Goal: Transaction & Acquisition: Purchase product/service

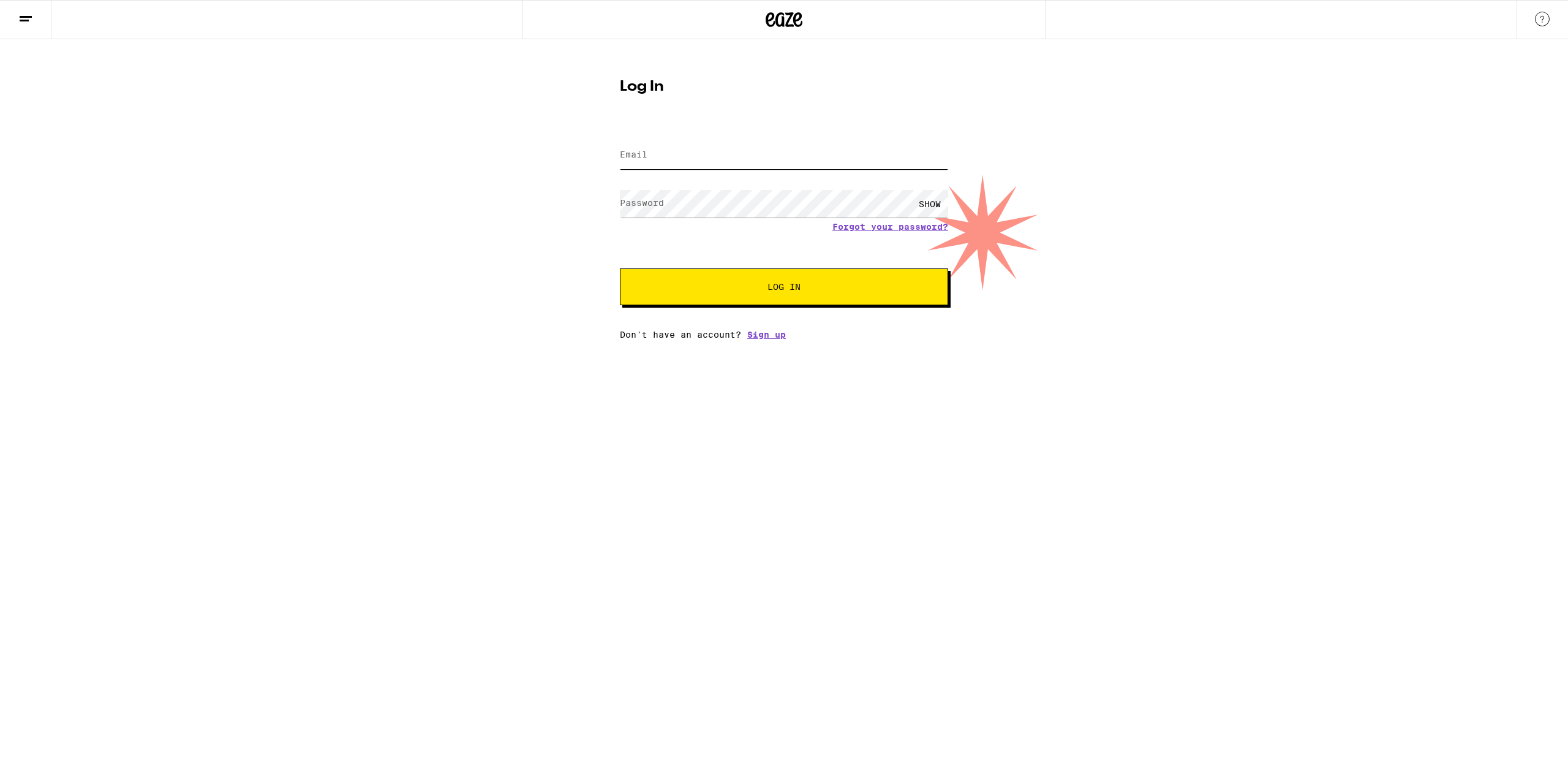
click at [737, 154] on input "Email" at bounding box center [784, 156] width 328 height 28
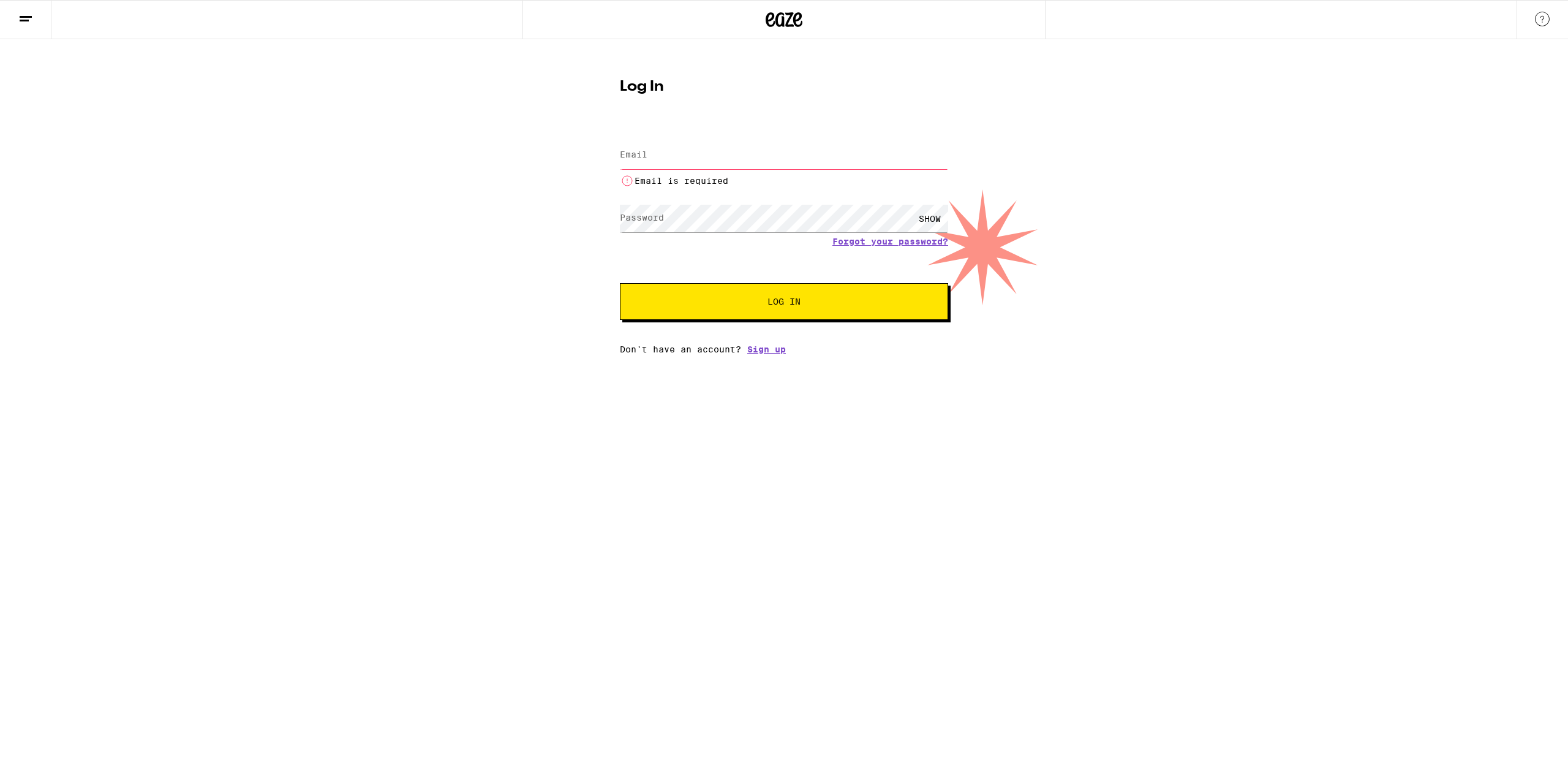
type input "[EMAIL_ADDRESS][DOMAIN_NAME]"
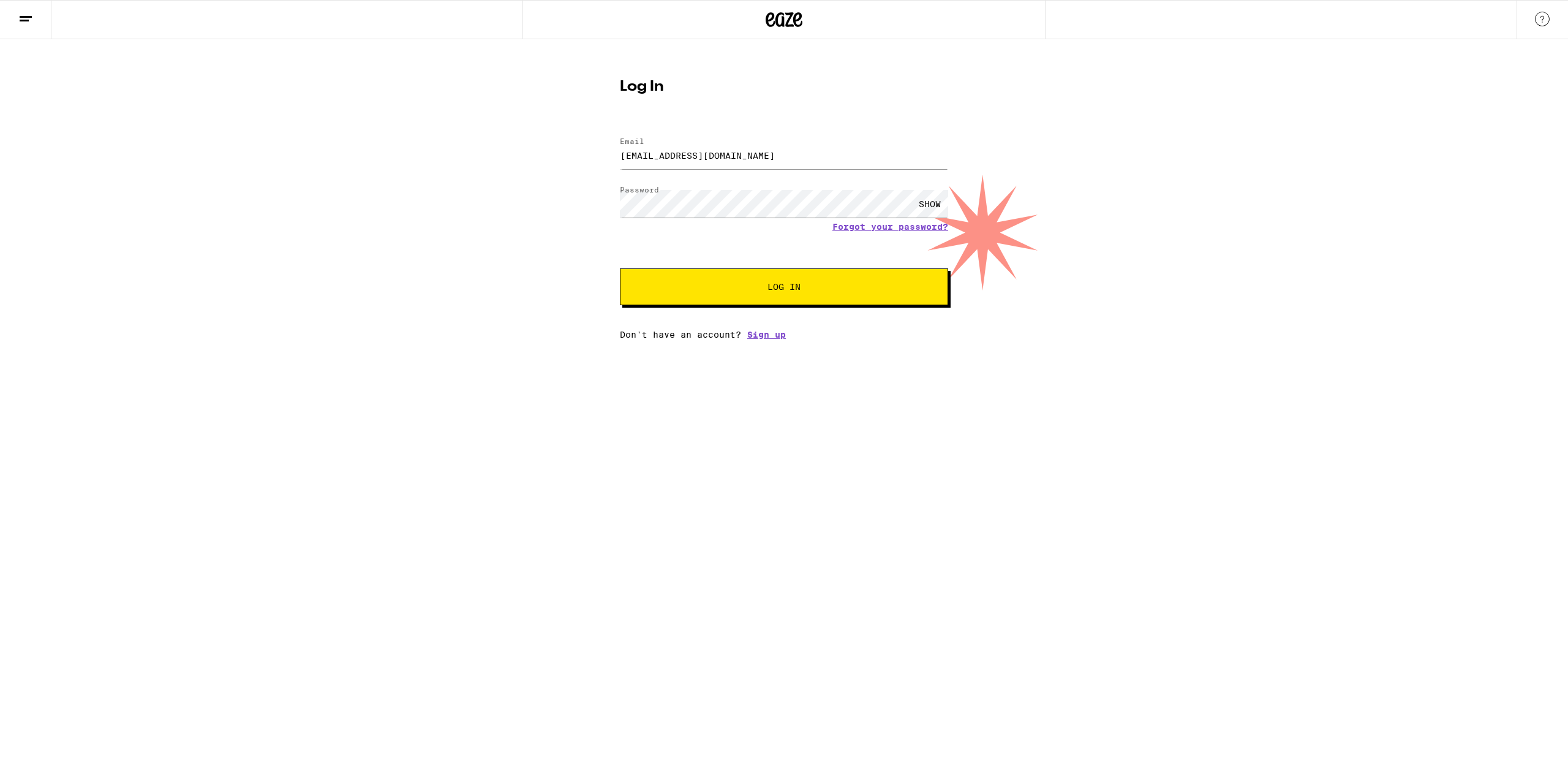
click at [786, 296] on button "Log In" at bounding box center [784, 286] width 328 height 37
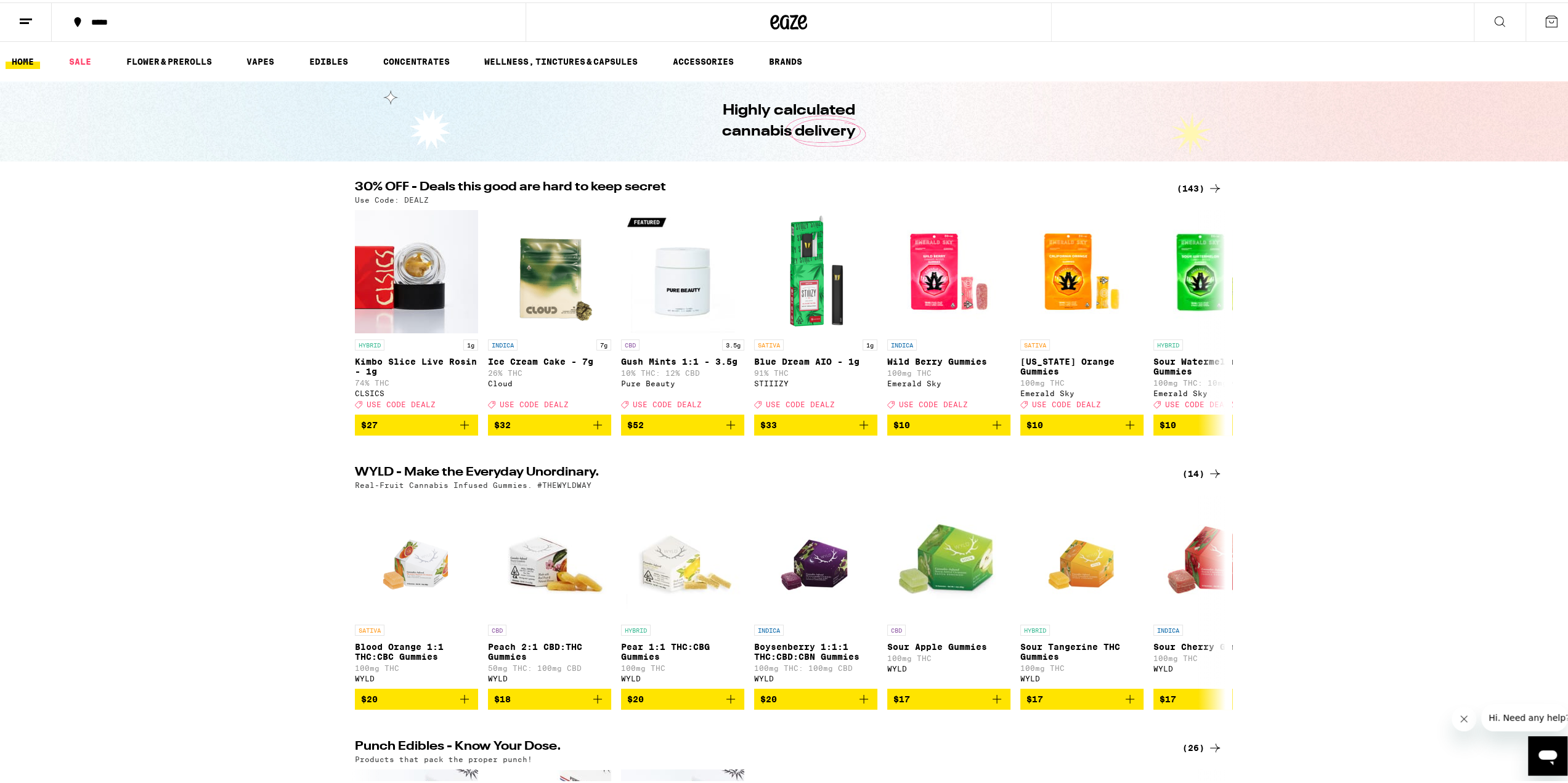
click at [251, 361] on div "30% OFF - Deals this good are hard to keep secret (143) Use Code: DEALZ HYBRID …" at bounding box center [788, 306] width 1577 height 255
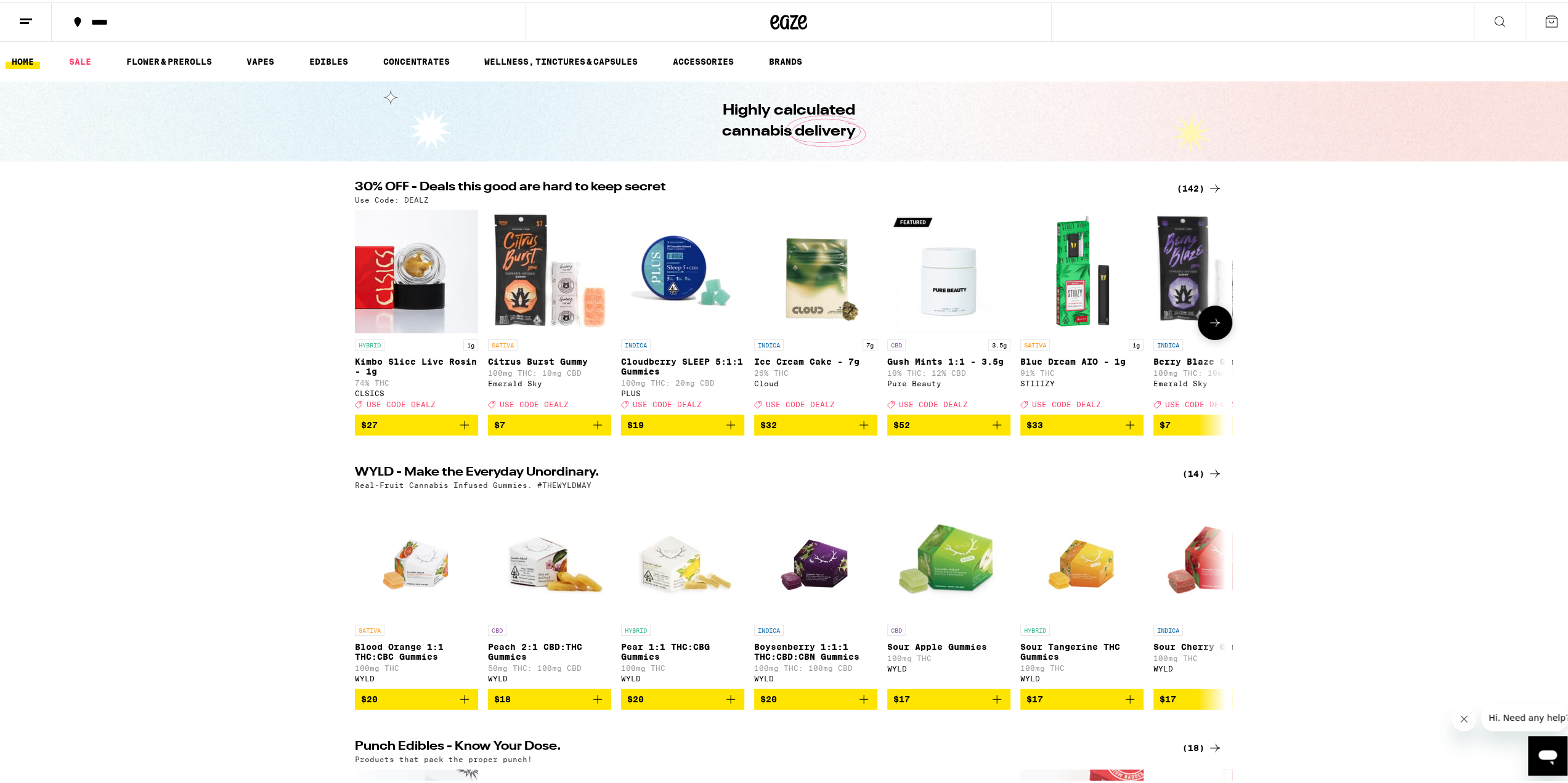
click at [1219, 321] on button at bounding box center [1215, 320] width 34 height 34
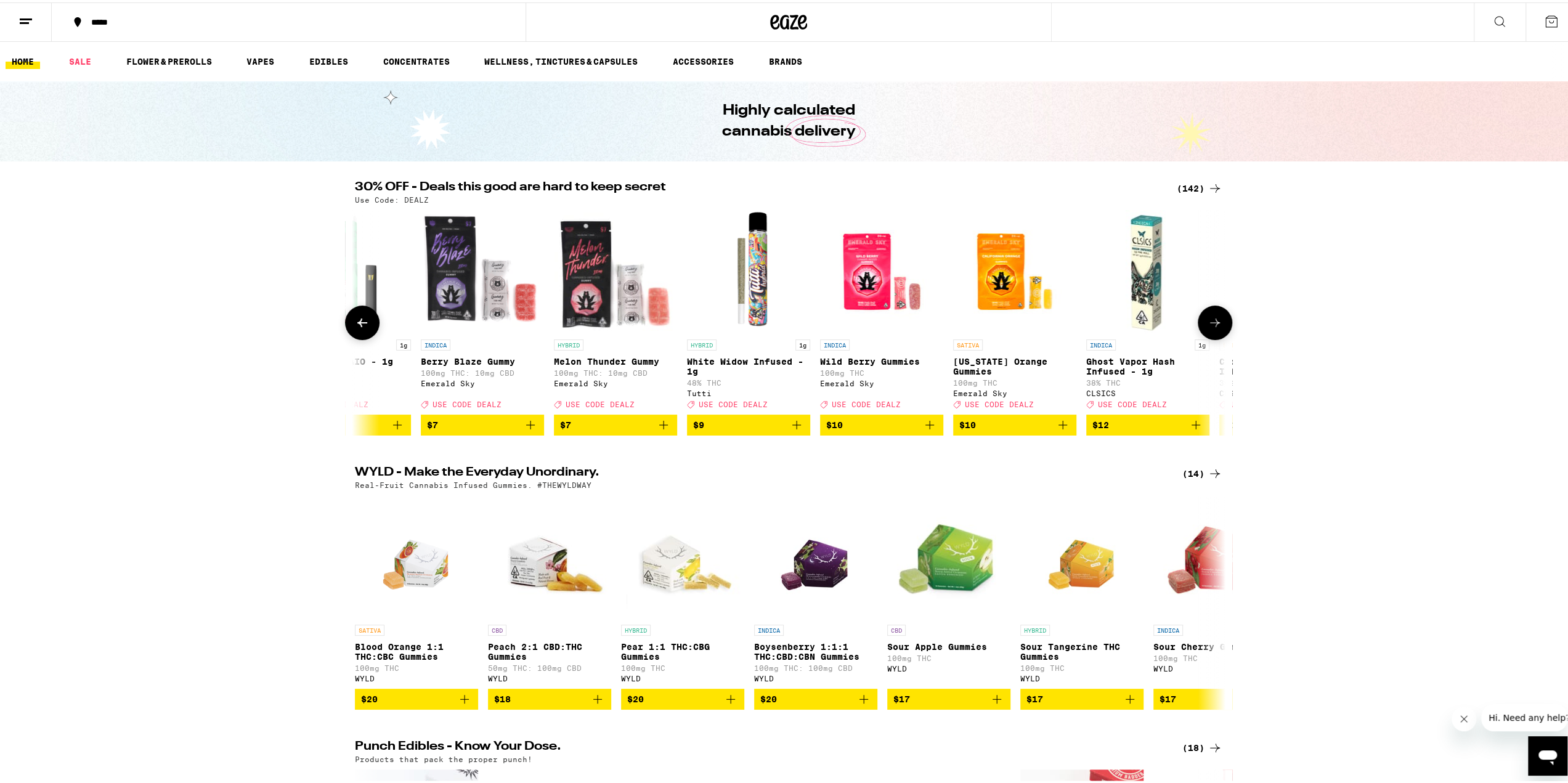
scroll to position [0, 733]
click at [1219, 321] on button at bounding box center [1215, 320] width 34 height 34
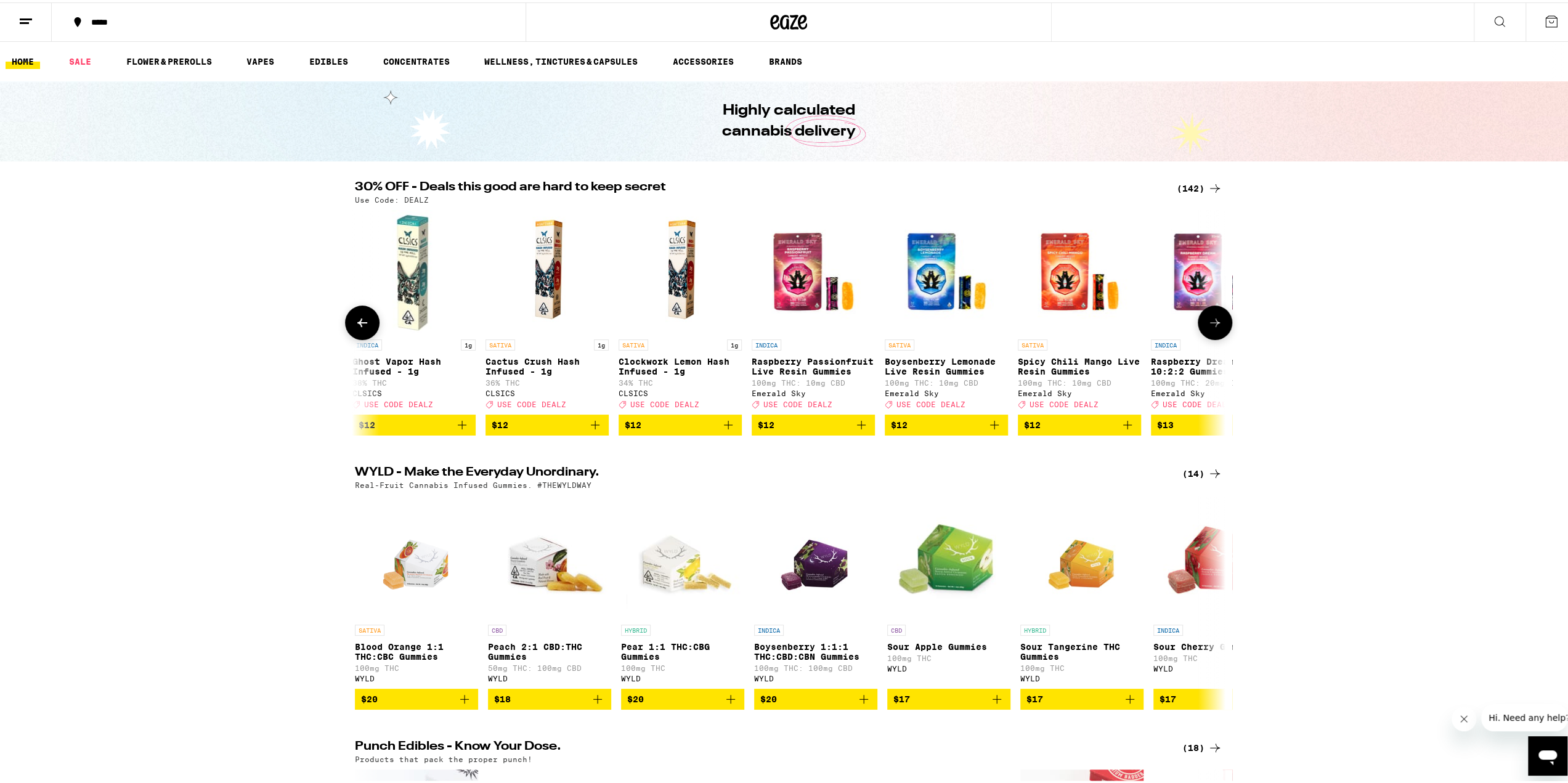
click at [1219, 321] on button at bounding box center [1215, 320] width 34 height 34
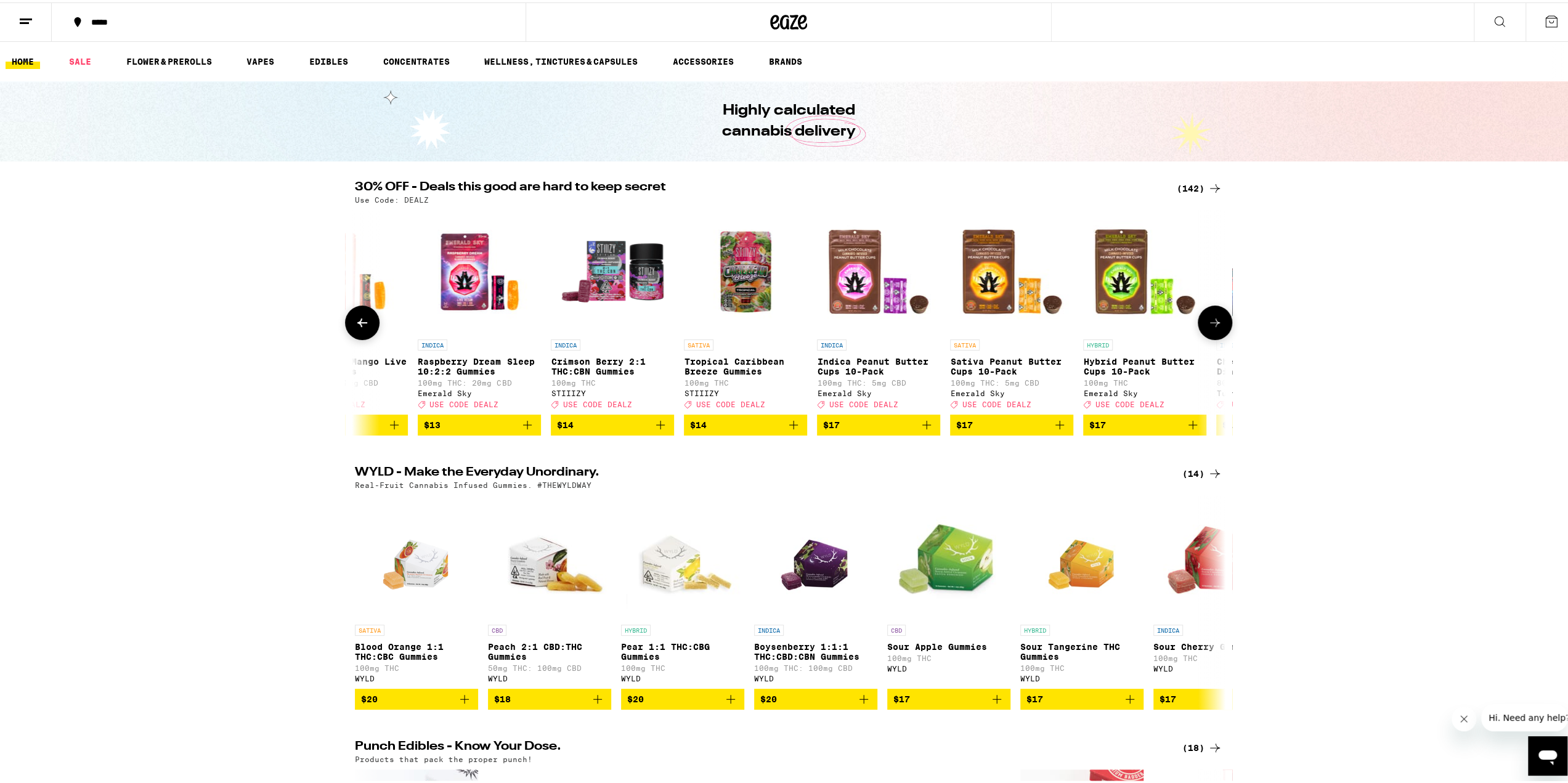
click at [1219, 321] on button at bounding box center [1215, 320] width 34 height 34
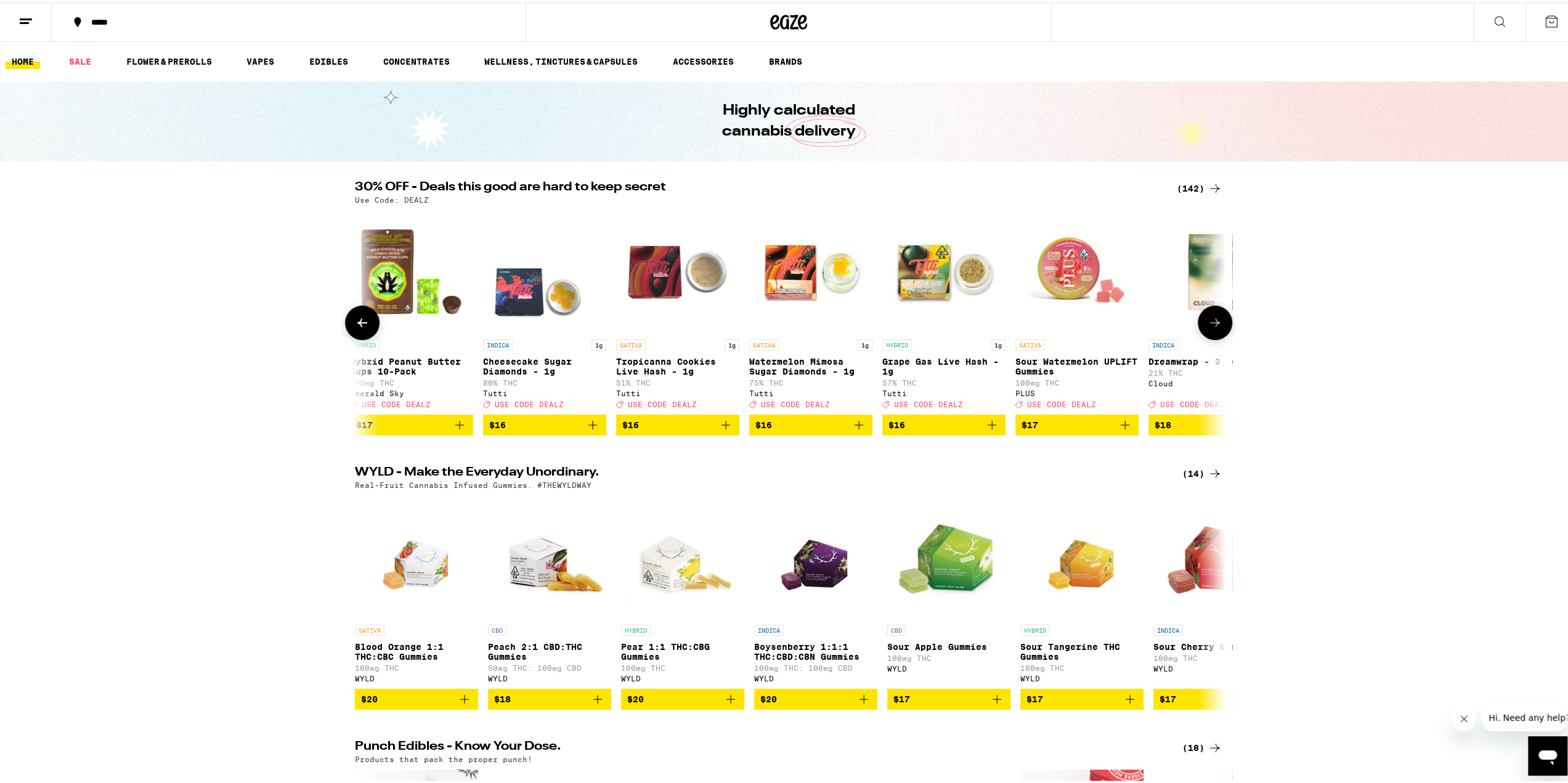
click at [1219, 321] on button at bounding box center [1215, 320] width 34 height 34
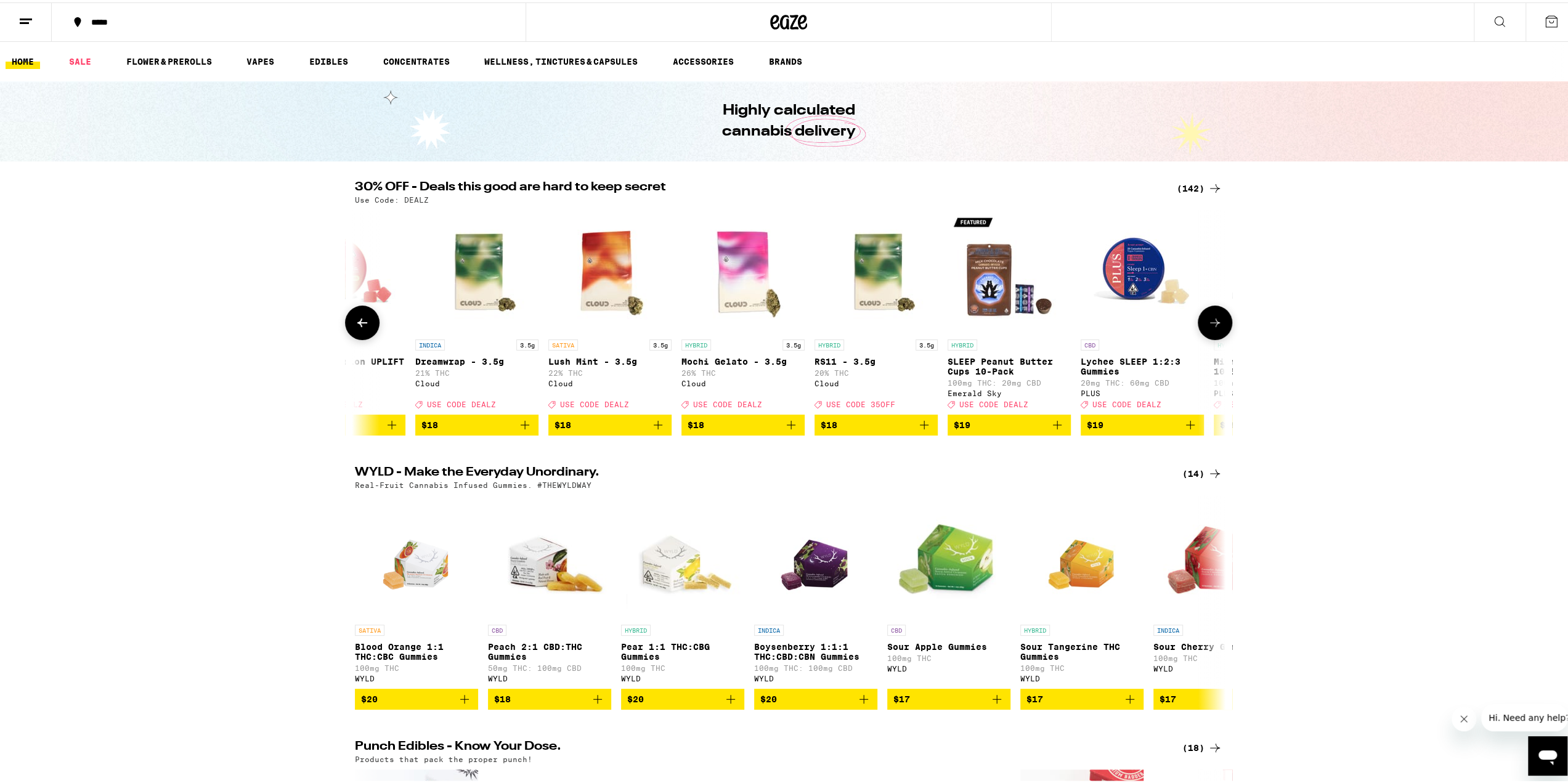
click at [1219, 321] on button at bounding box center [1215, 320] width 34 height 34
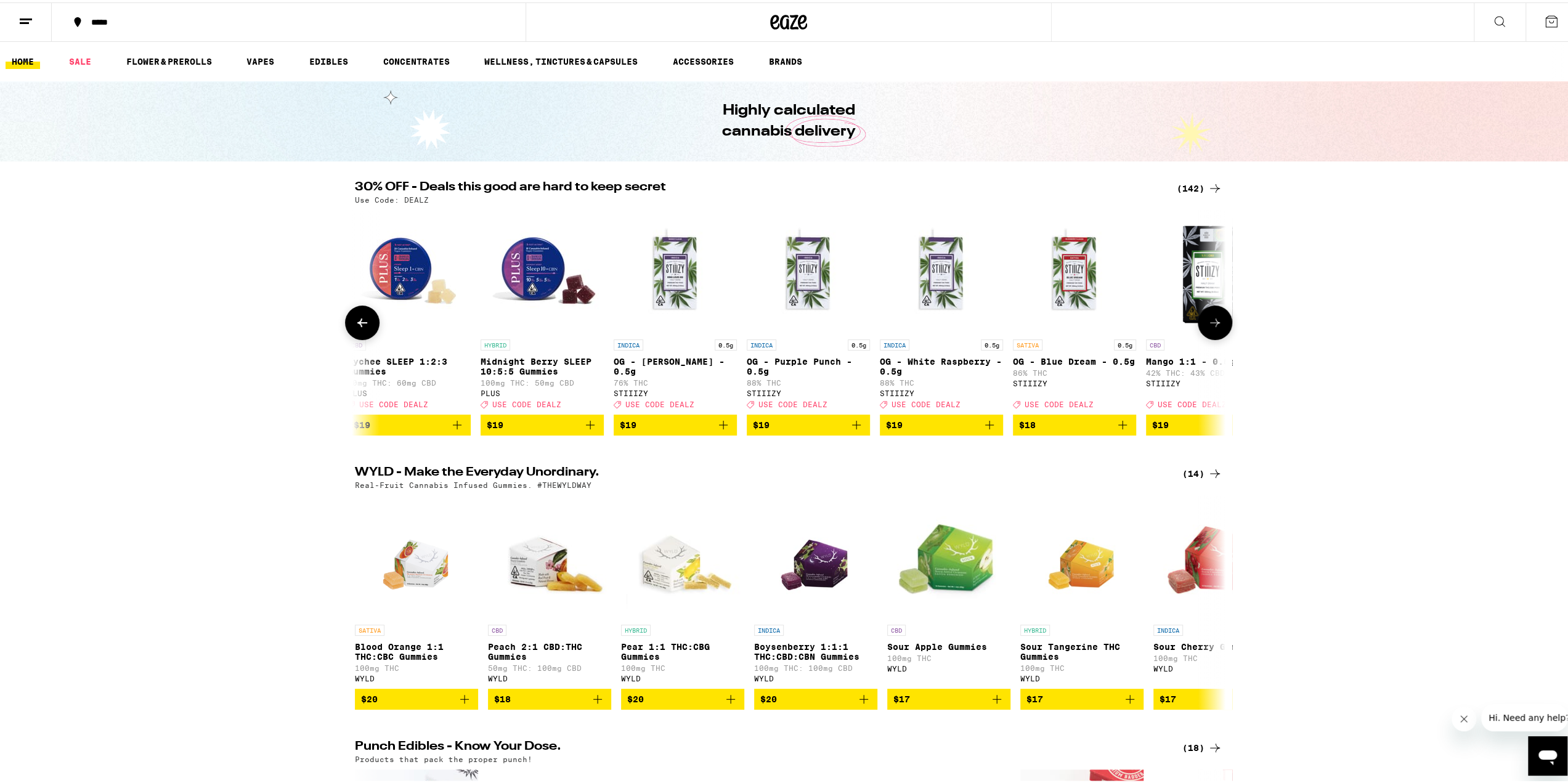
click at [1219, 320] on button at bounding box center [1215, 320] width 34 height 34
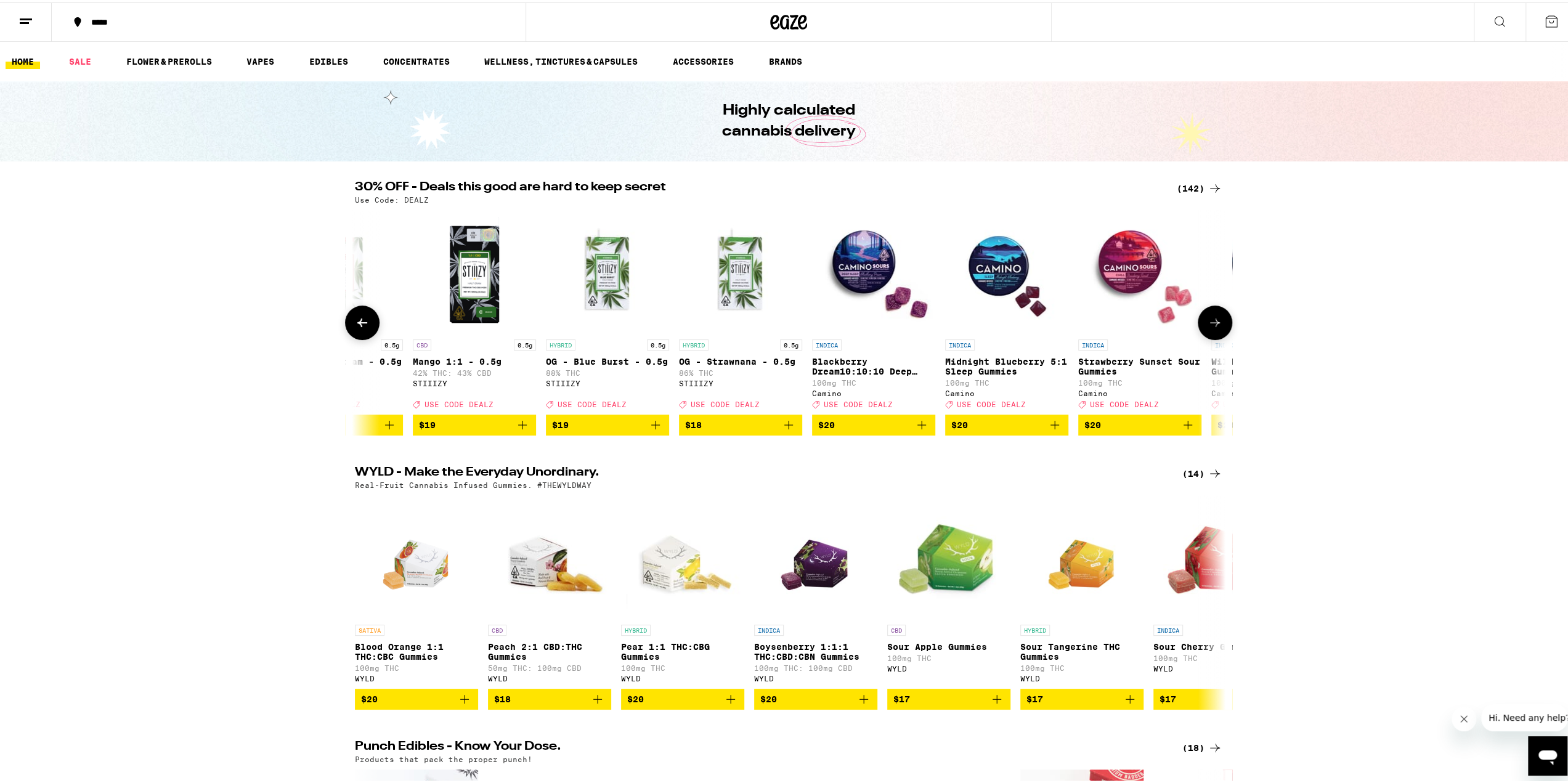
click at [1218, 319] on button at bounding box center [1215, 320] width 34 height 34
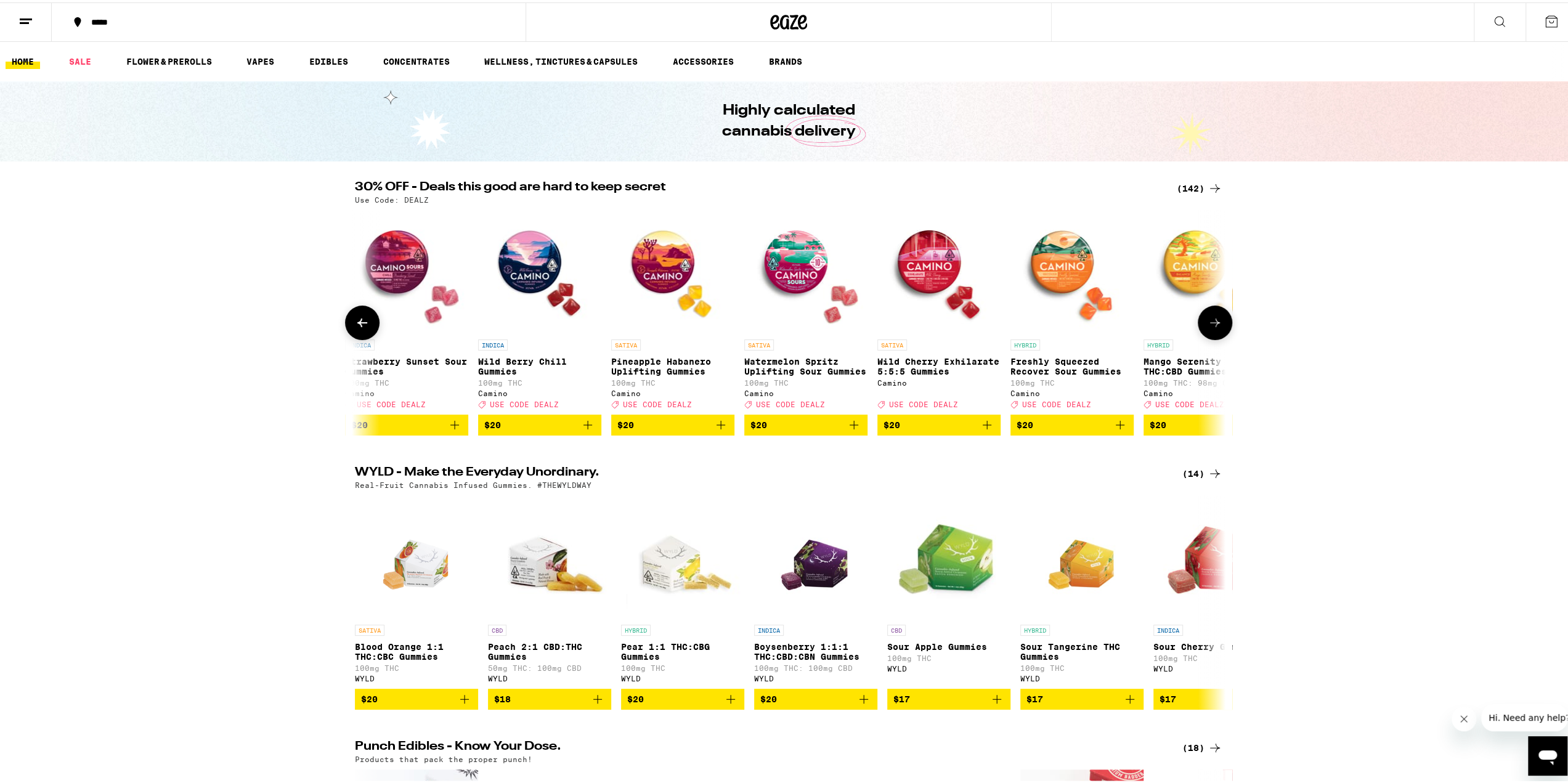
click at [1218, 319] on button at bounding box center [1215, 320] width 34 height 34
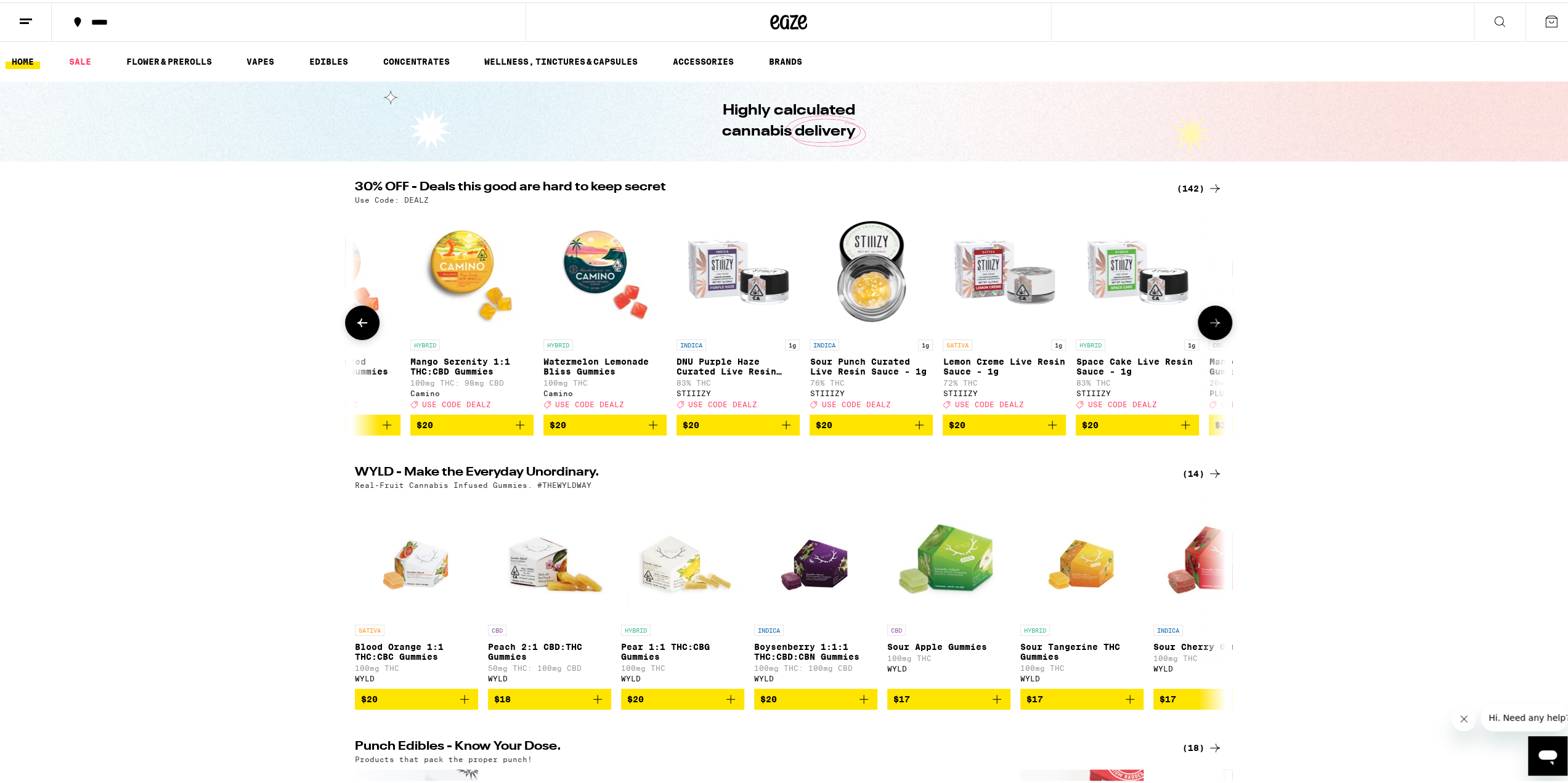
click at [1218, 319] on button at bounding box center [1215, 320] width 34 height 34
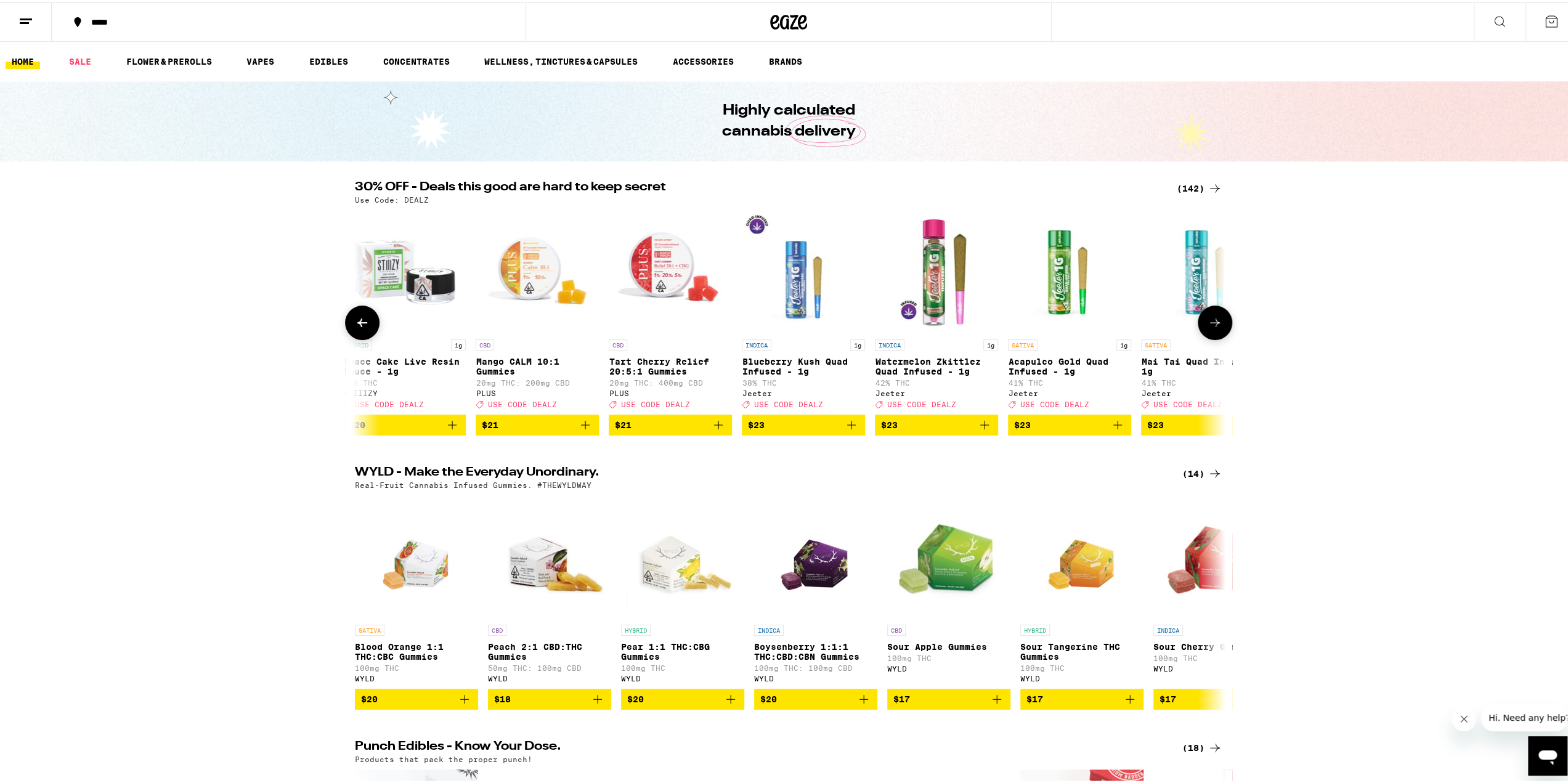
click at [1218, 319] on button at bounding box center [1215, 320] width 34 height 34
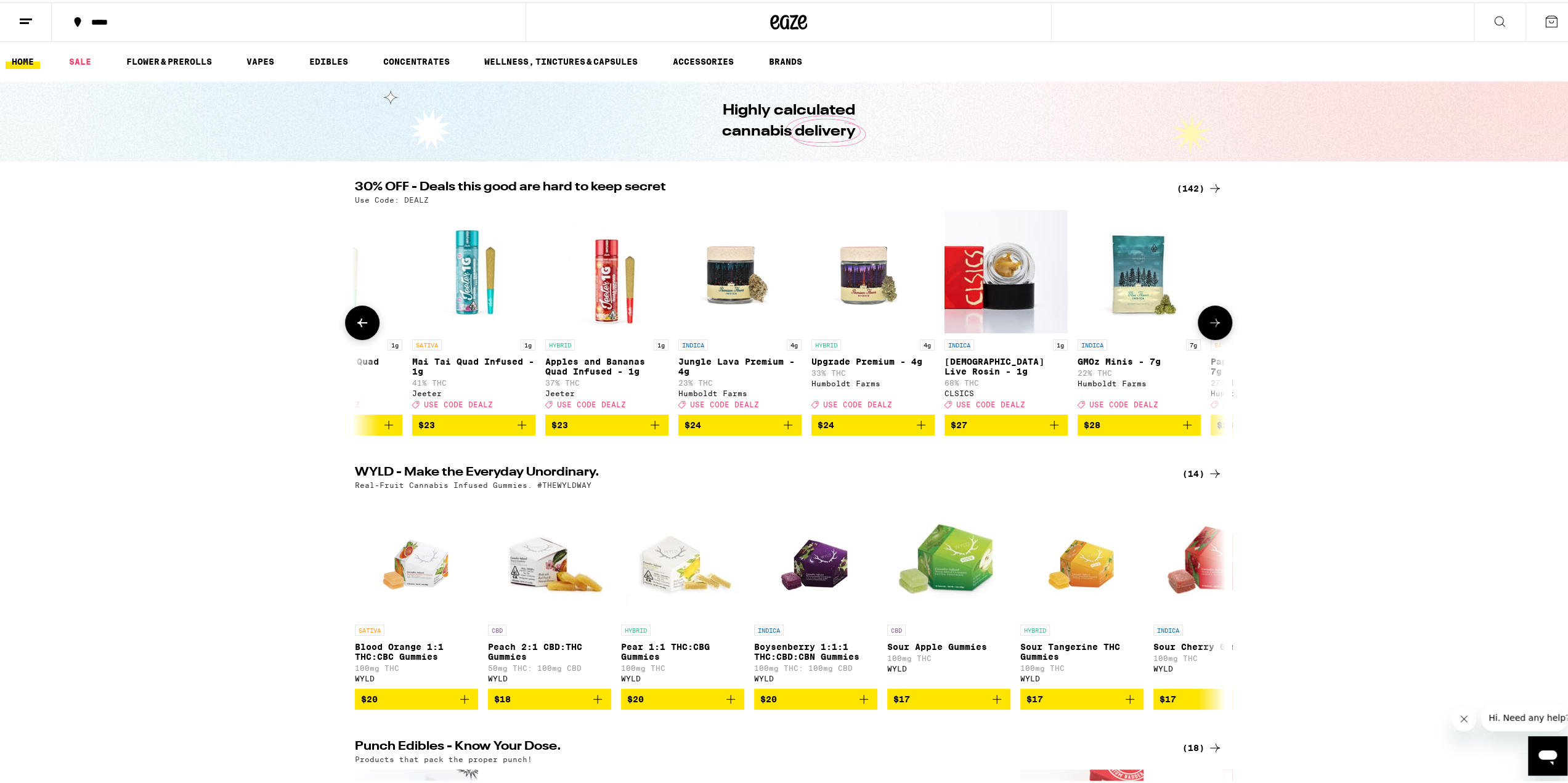
click at [1218, 319] on button at bounding box center [1215, 320] width 34 height 34
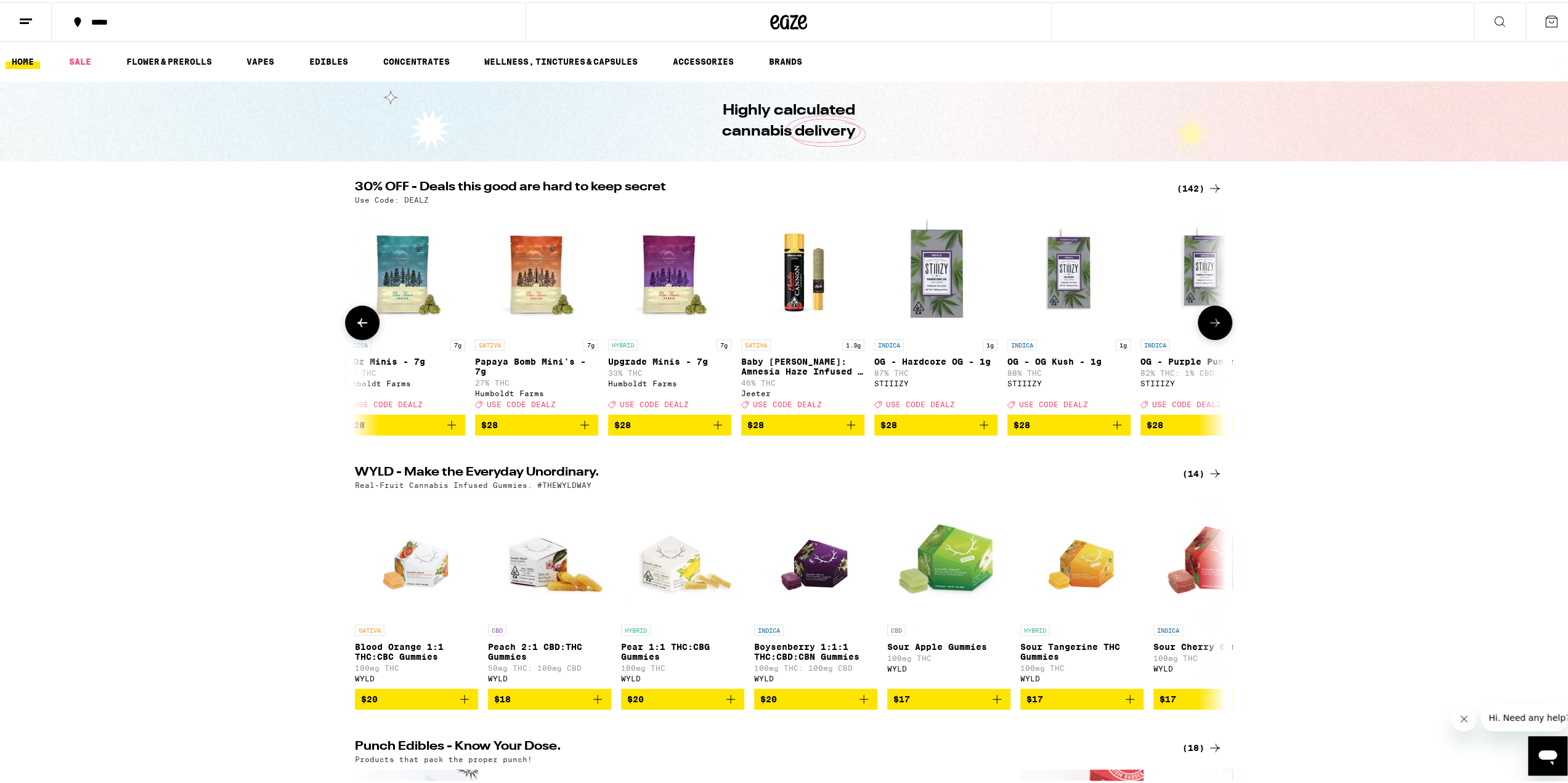
click at [1218, 319] on button at bounding box center [1215, 320] width 34 height 34
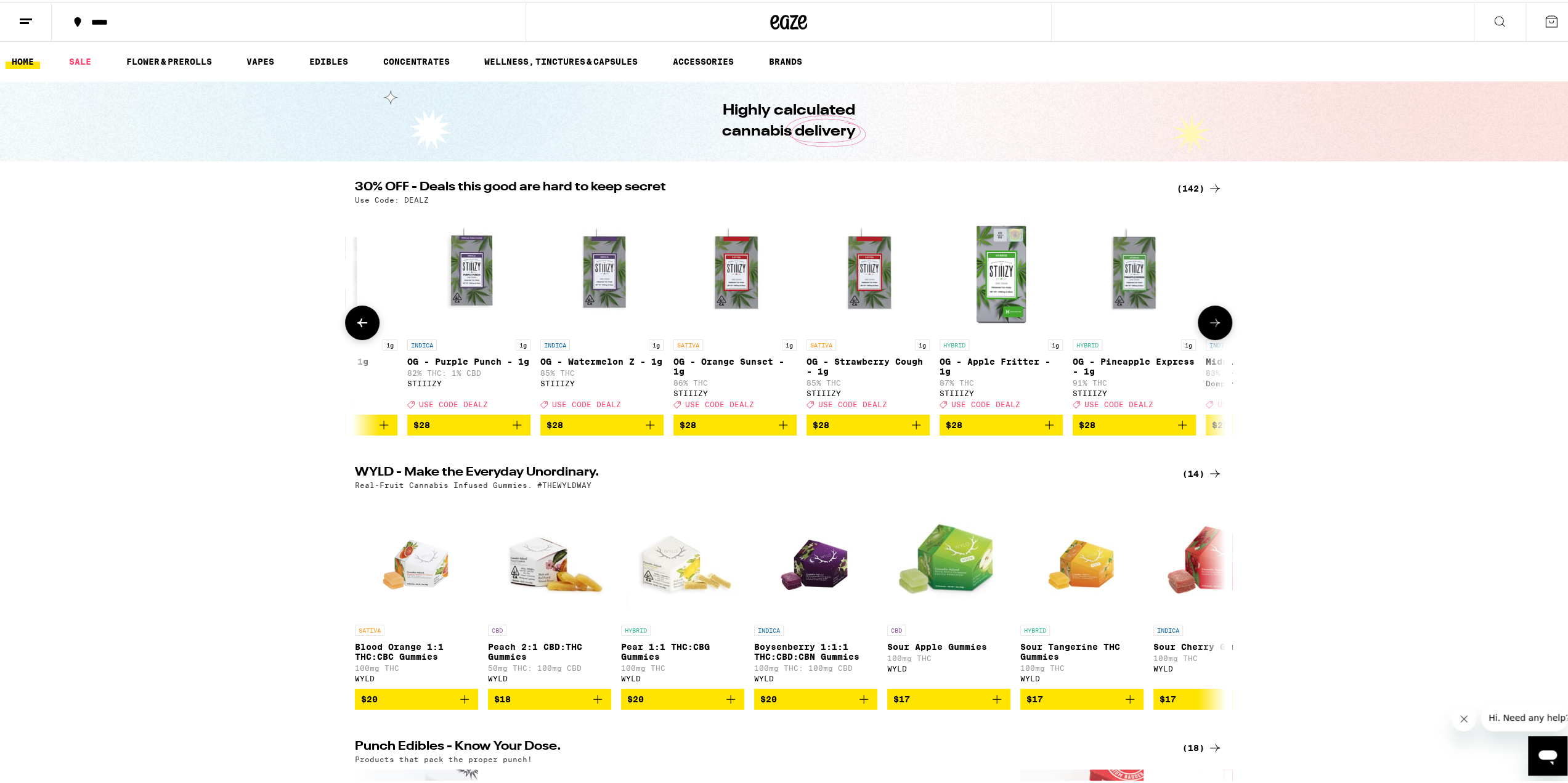
click at [1218, 319] on button at bounding box center [1215, 320] width 34 height 34
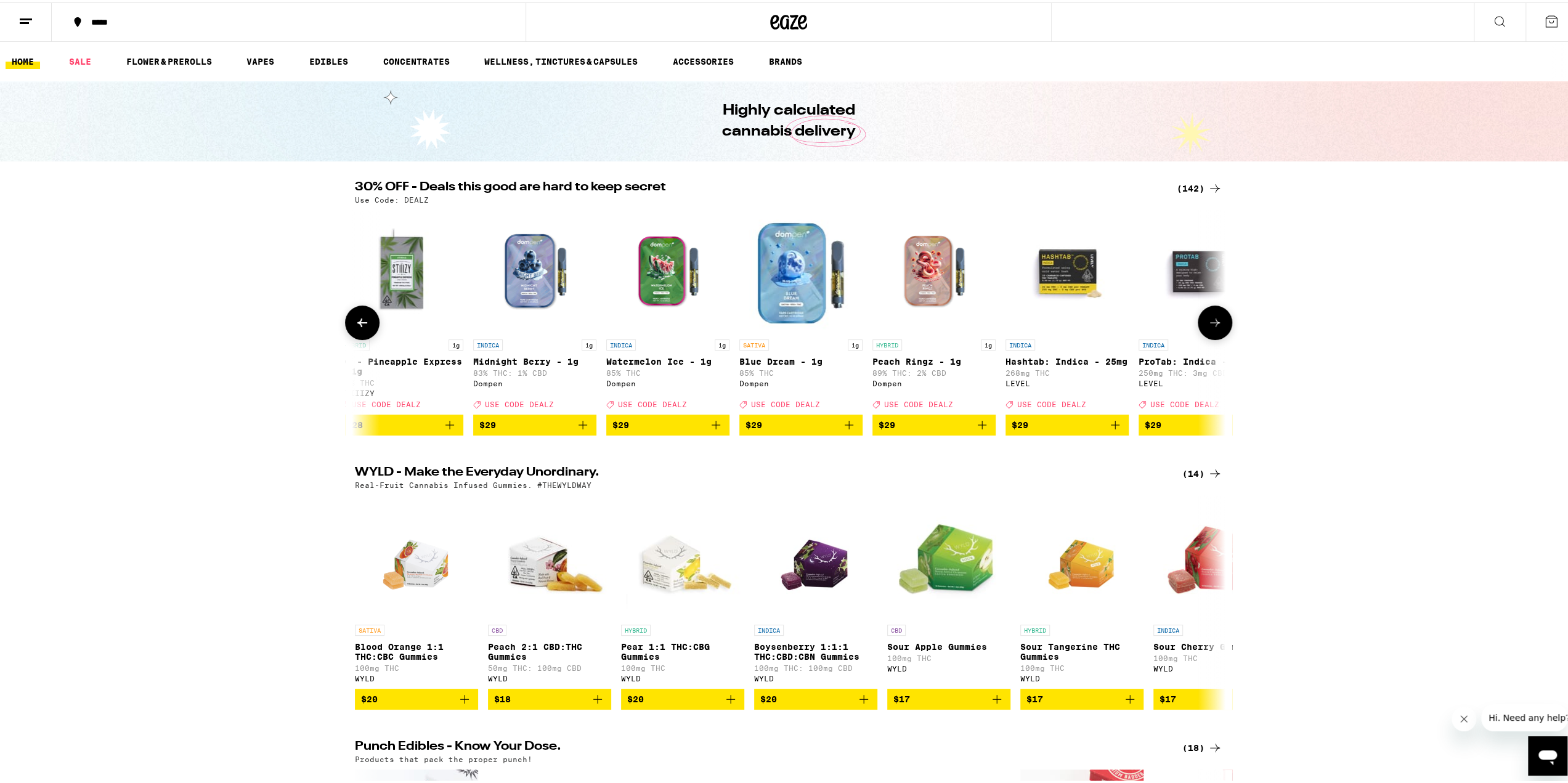
scroll to position [0, 10261]
click at [1216, 316] on button at bounding box center [1215, 320] width 34 height 34
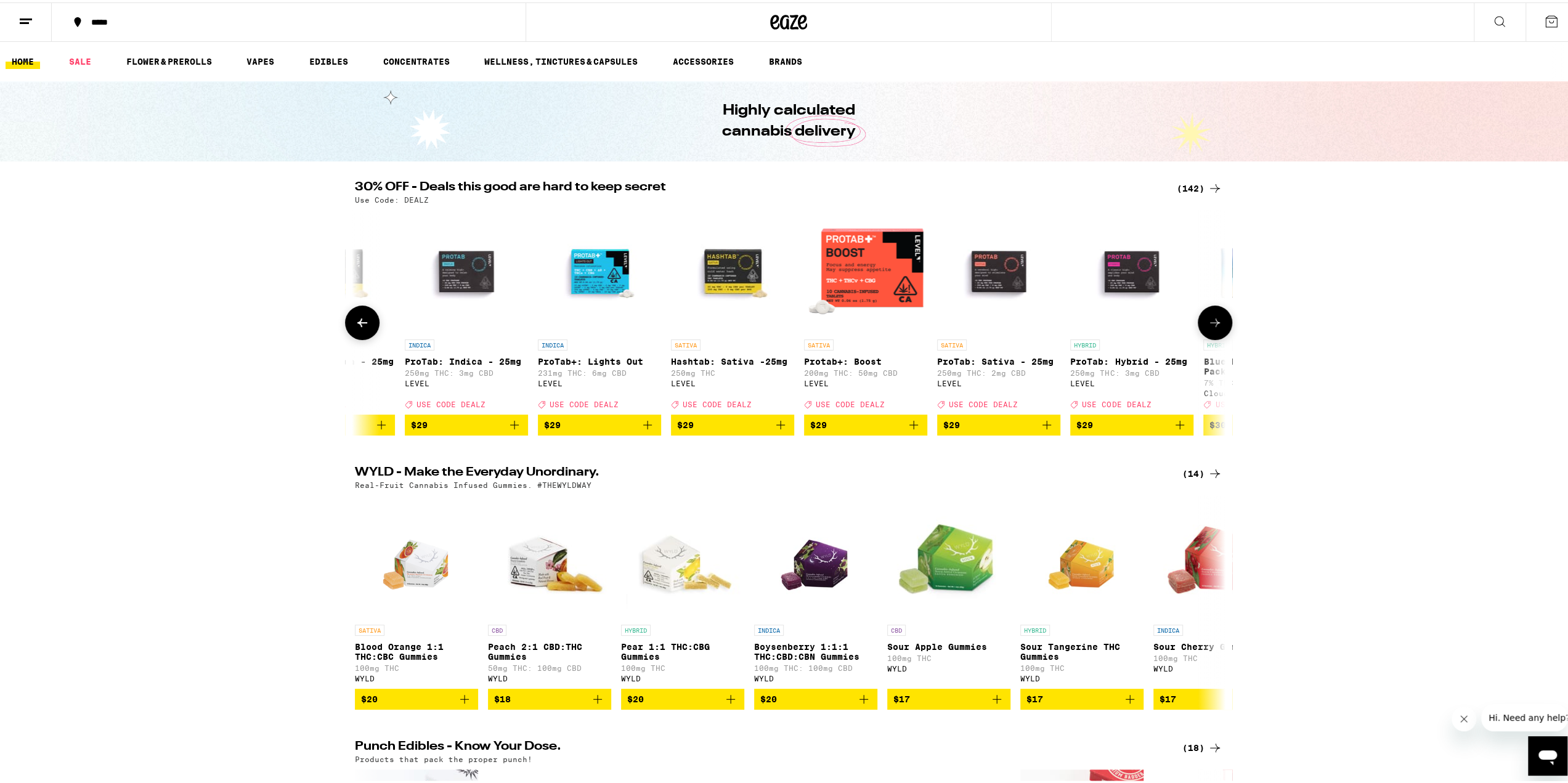
click at [1216, 316] on button at bounding box center [1215, 320] width 34 height 34
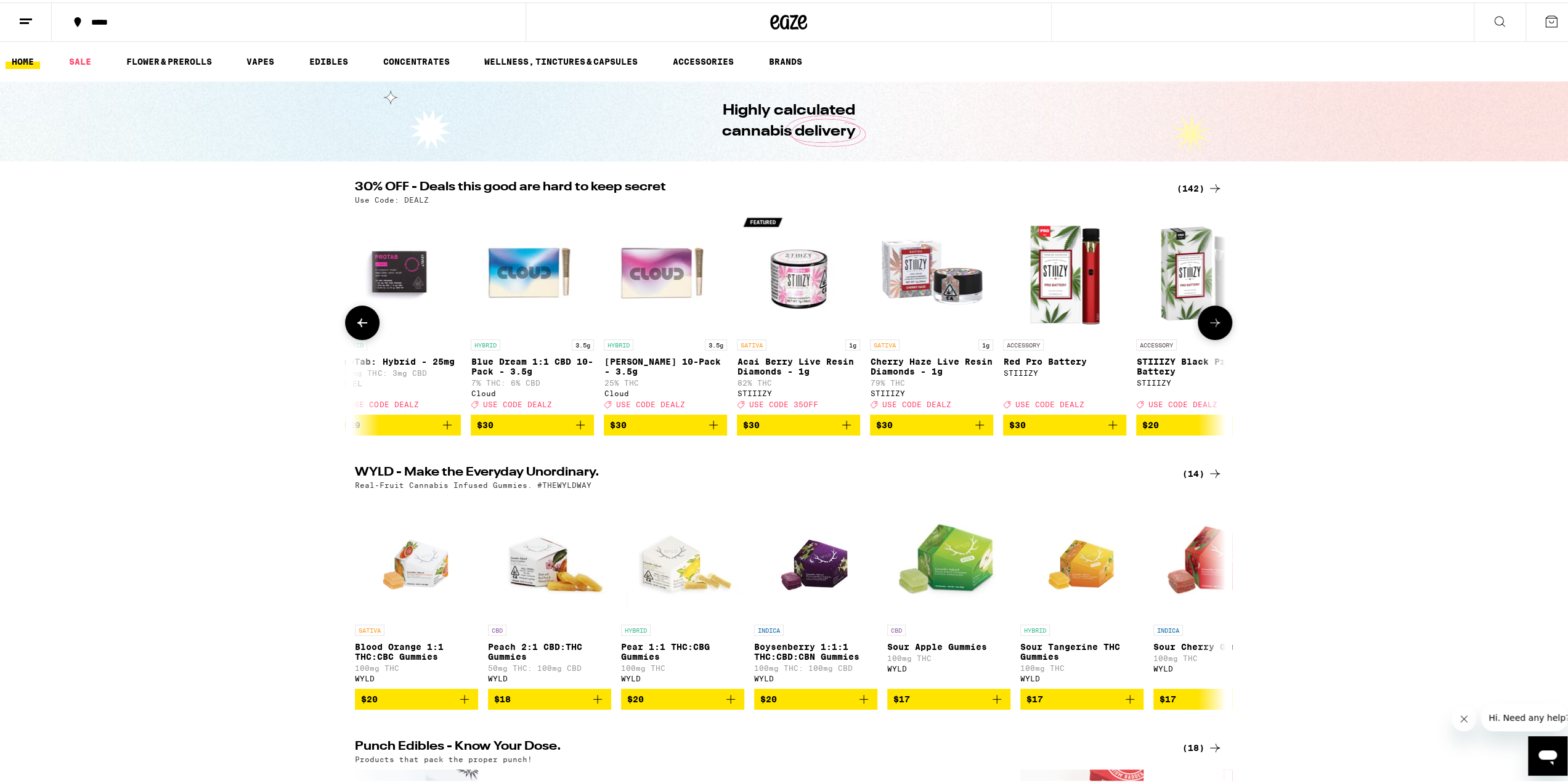
click at [1216, 316] on button at bounding box center [1215, 320] width 34 height 34
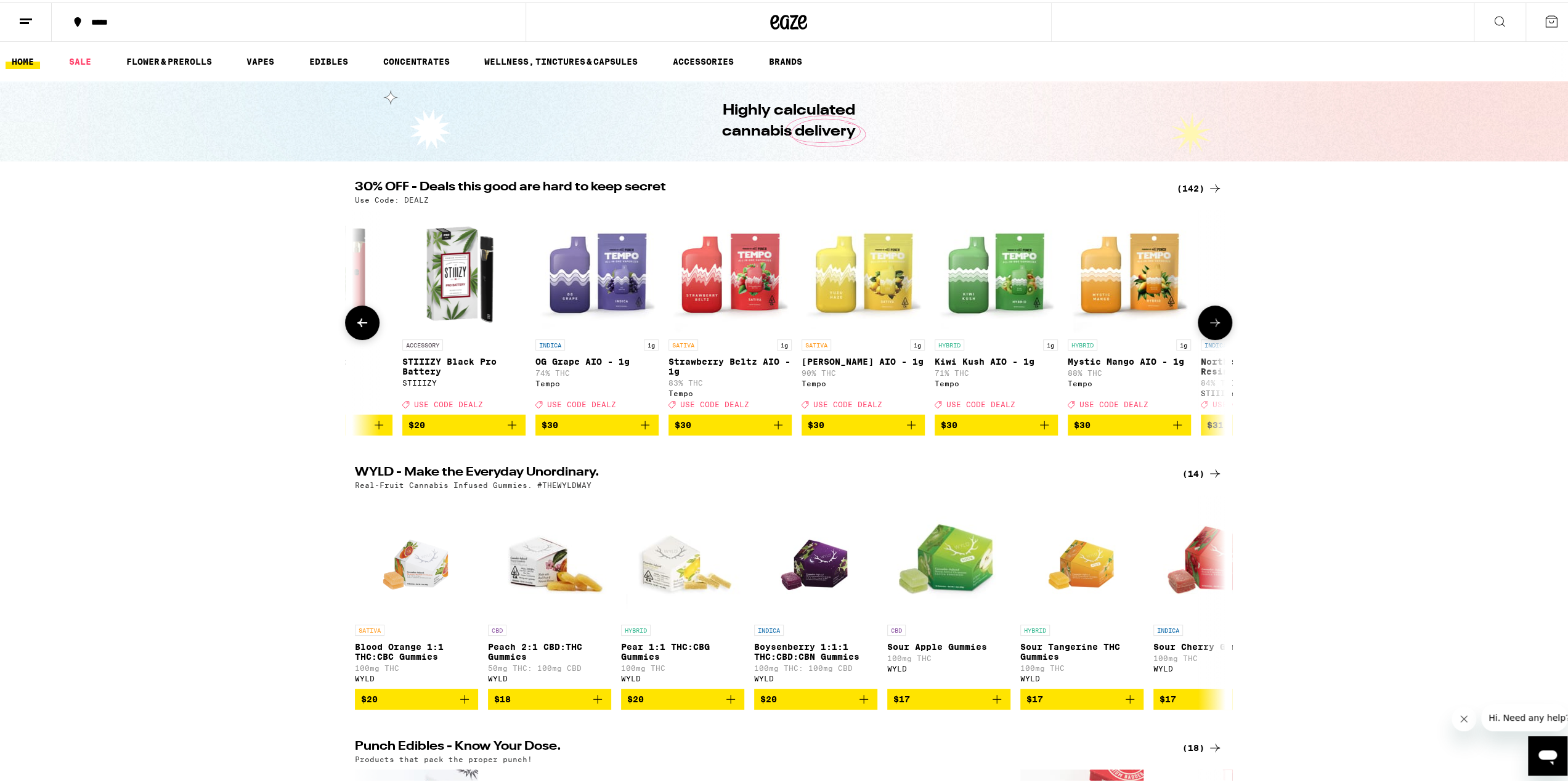
click at [1216, 316] on button at bounding box center [1215, 320] width 34 height 34
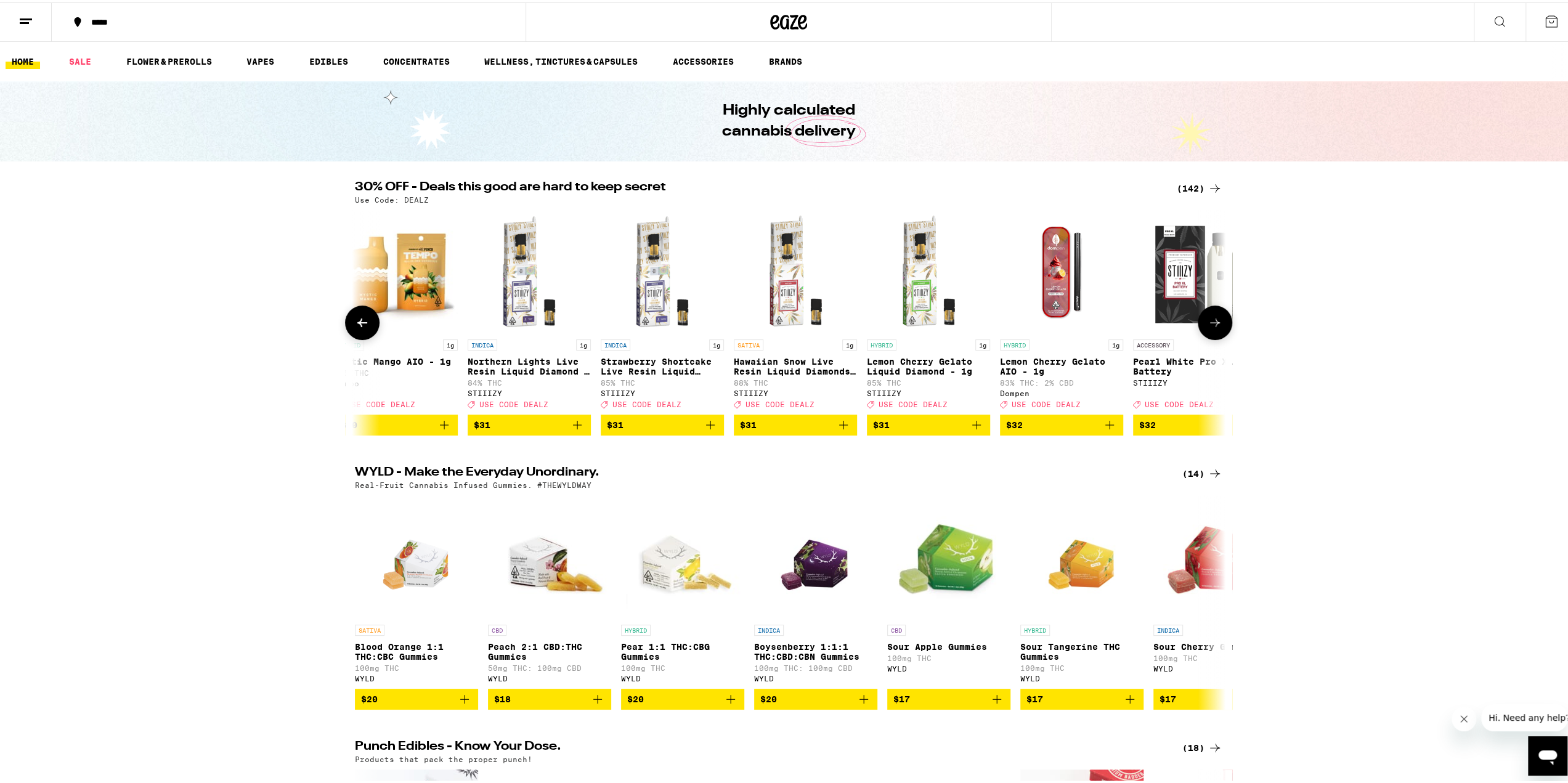
click at [1216, 316] on button at bounding box center [1215, 320] width 34 height 34
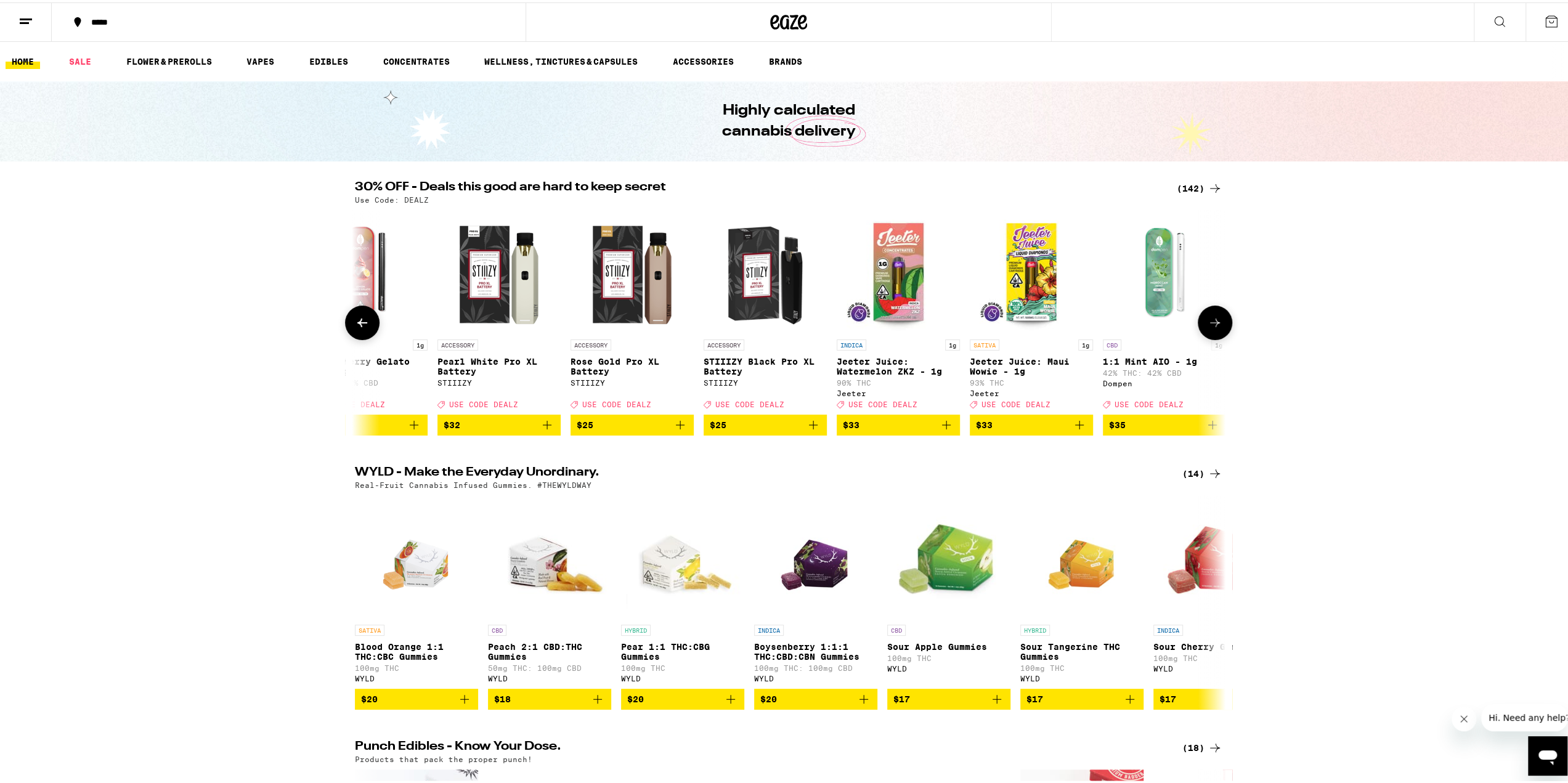
scroll to position [0, 13926]
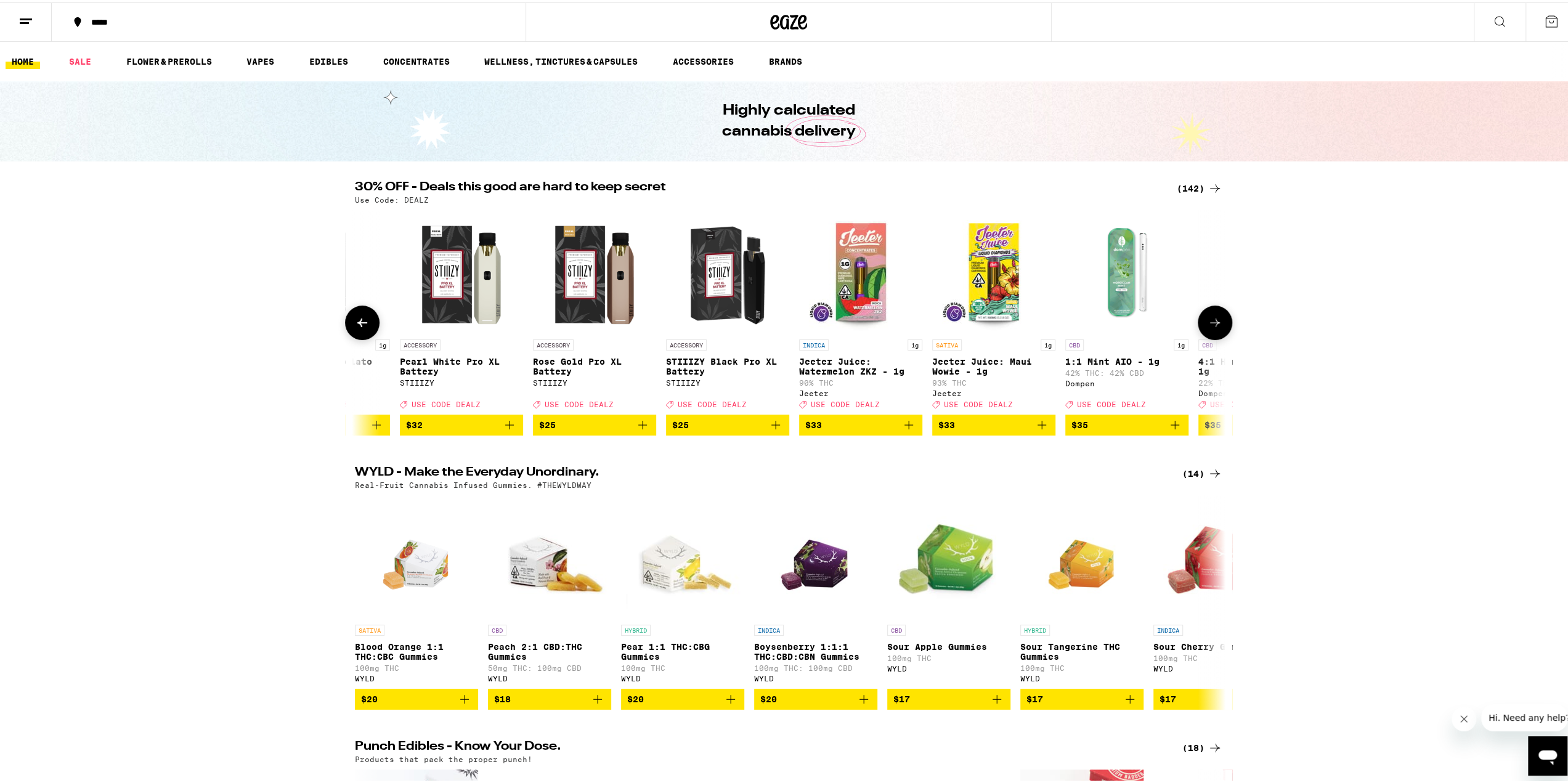
click at [1211, 327] on icon at bounding box center [1215, 320] width 15 height 15
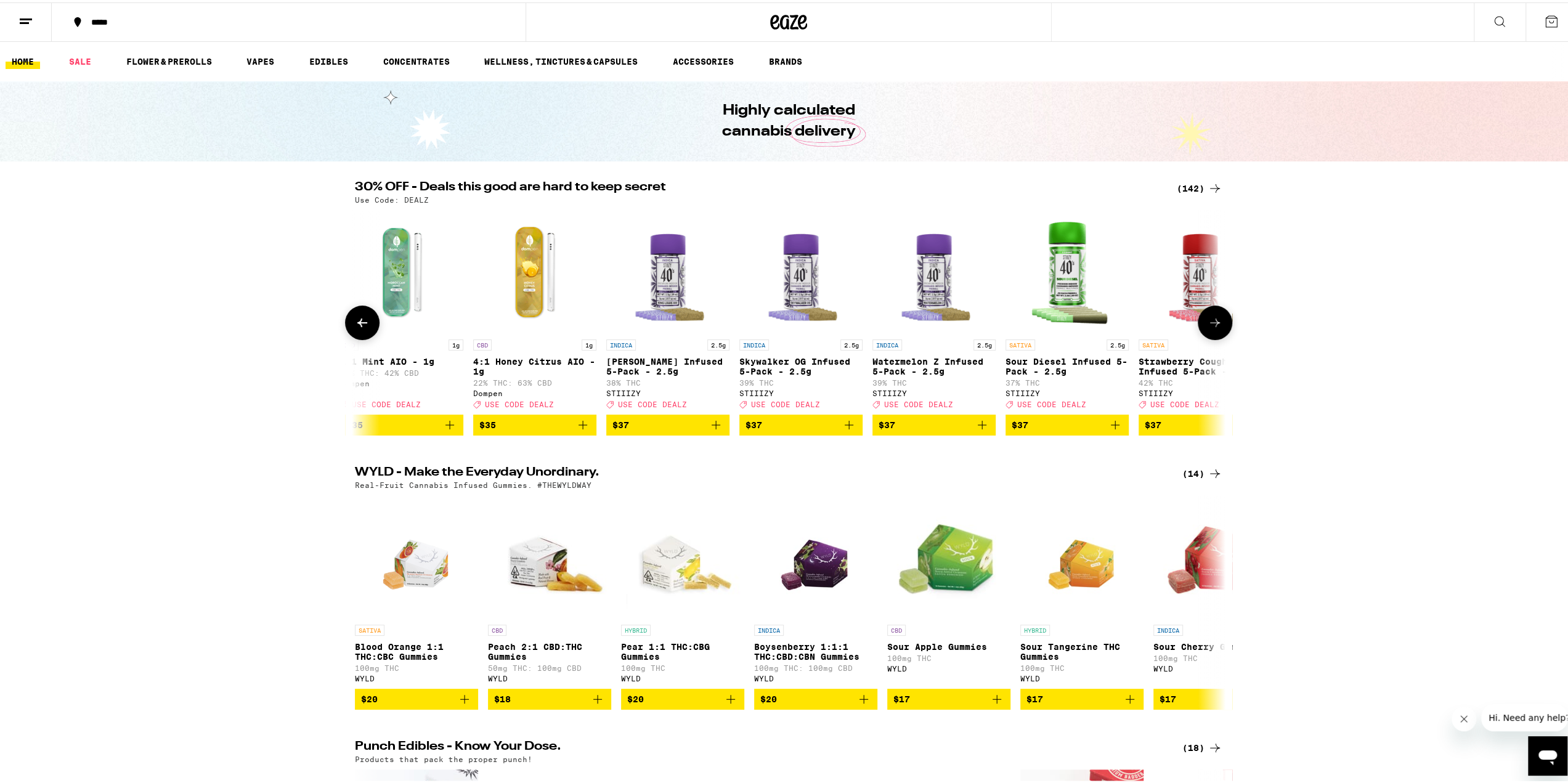
scroll to position [0, 14659]
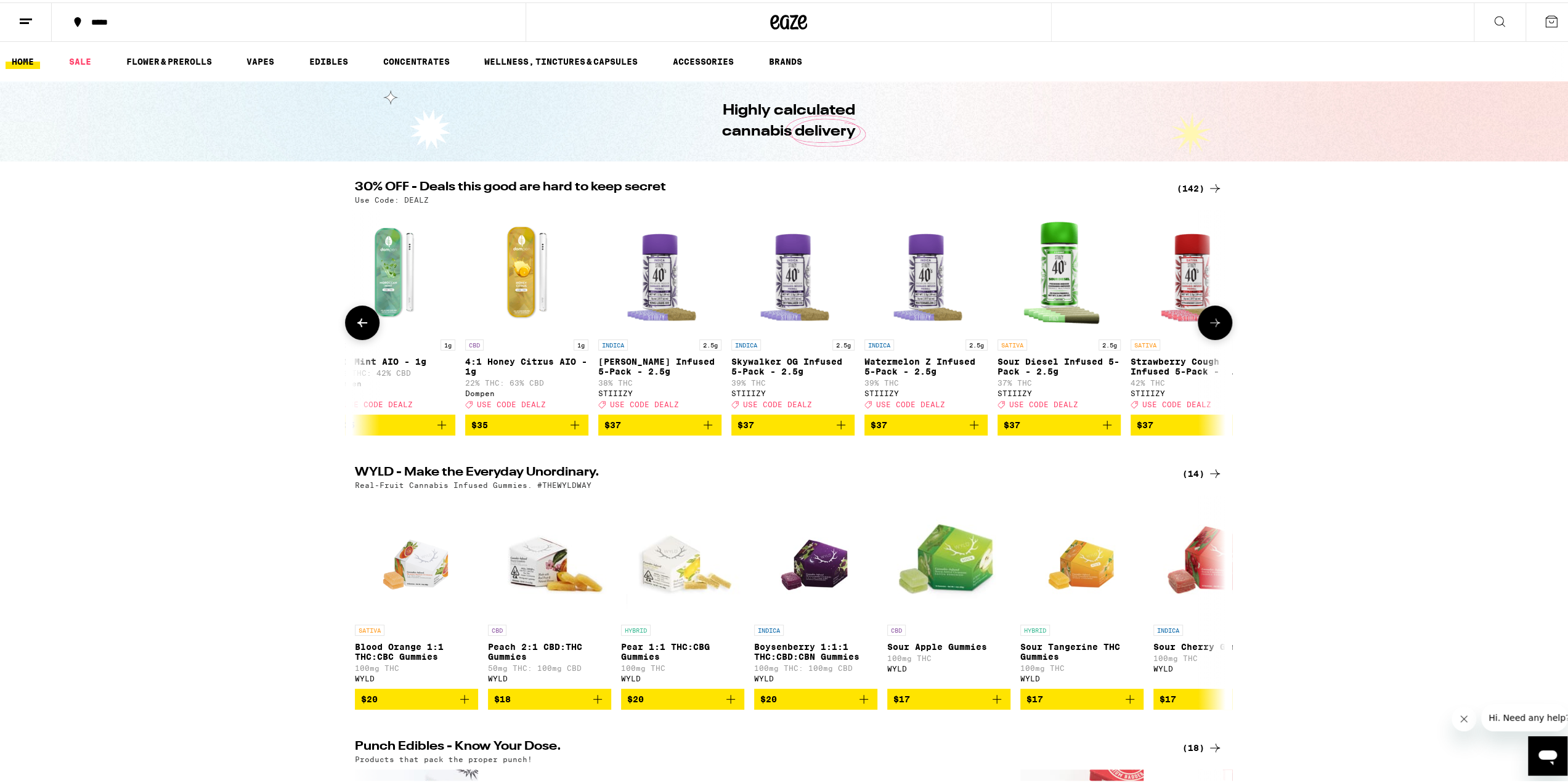
click at [1211, 327] on icon at bounding box center [1215, 320] width 15 height 15
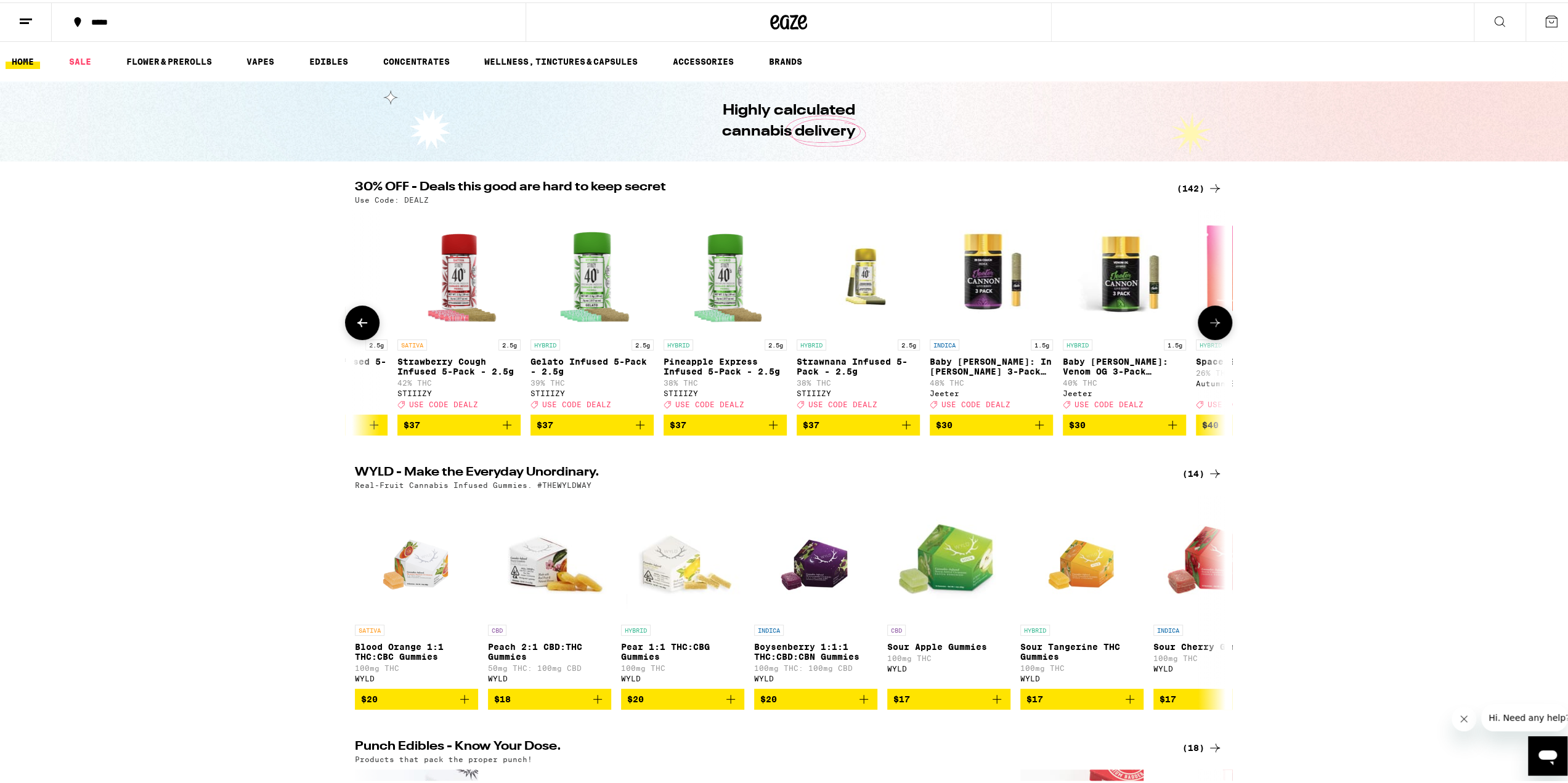
click at [1211, 327] on icon at bounding box center [1215, 320] width 15 height 15
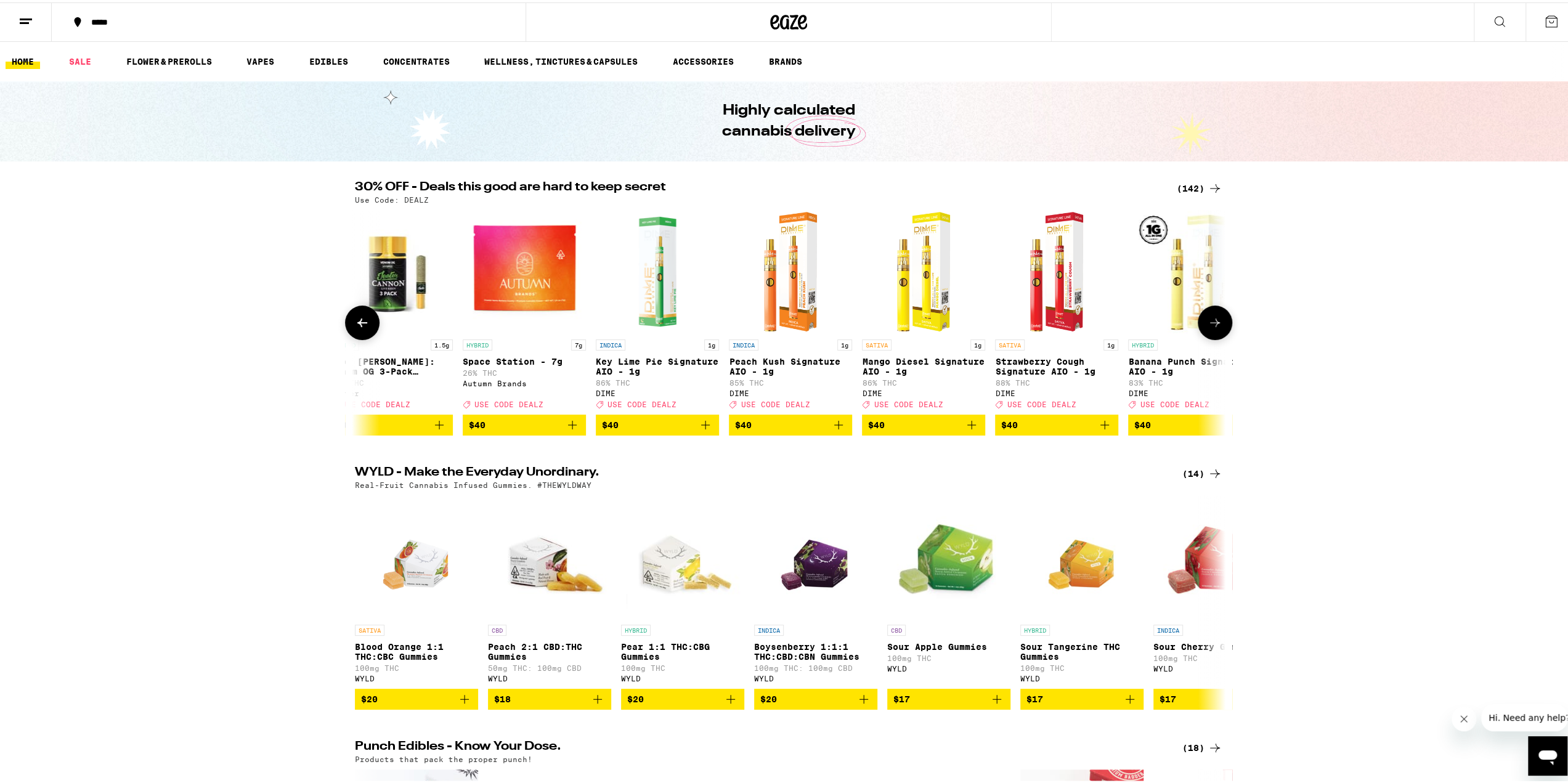
click at [1211, 327] on icon at bounding box center [1215, 320] width 15 height 15
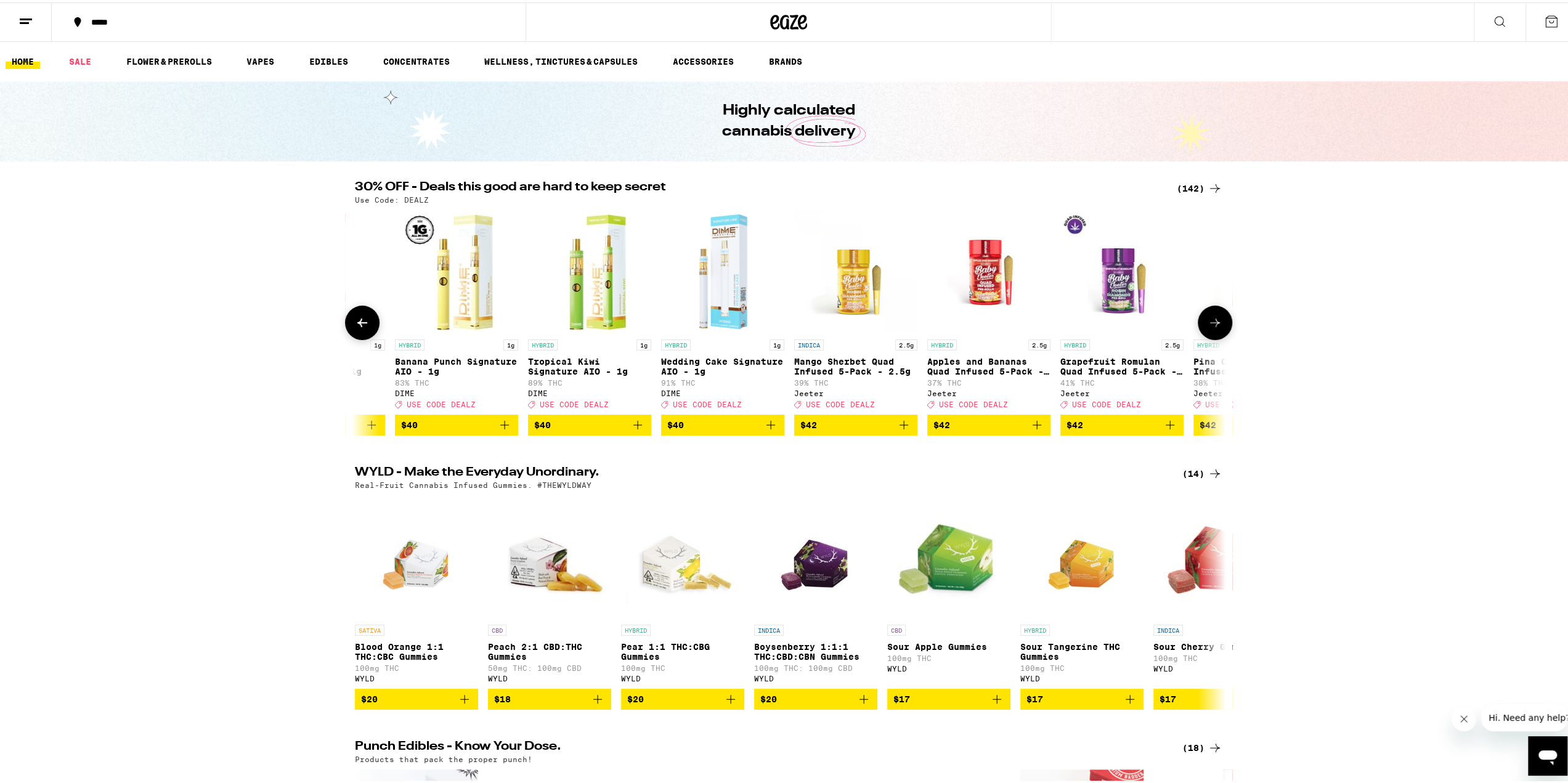
click at [1211, 327] on icon at bounding box center [1215, 320] width 15 height 15
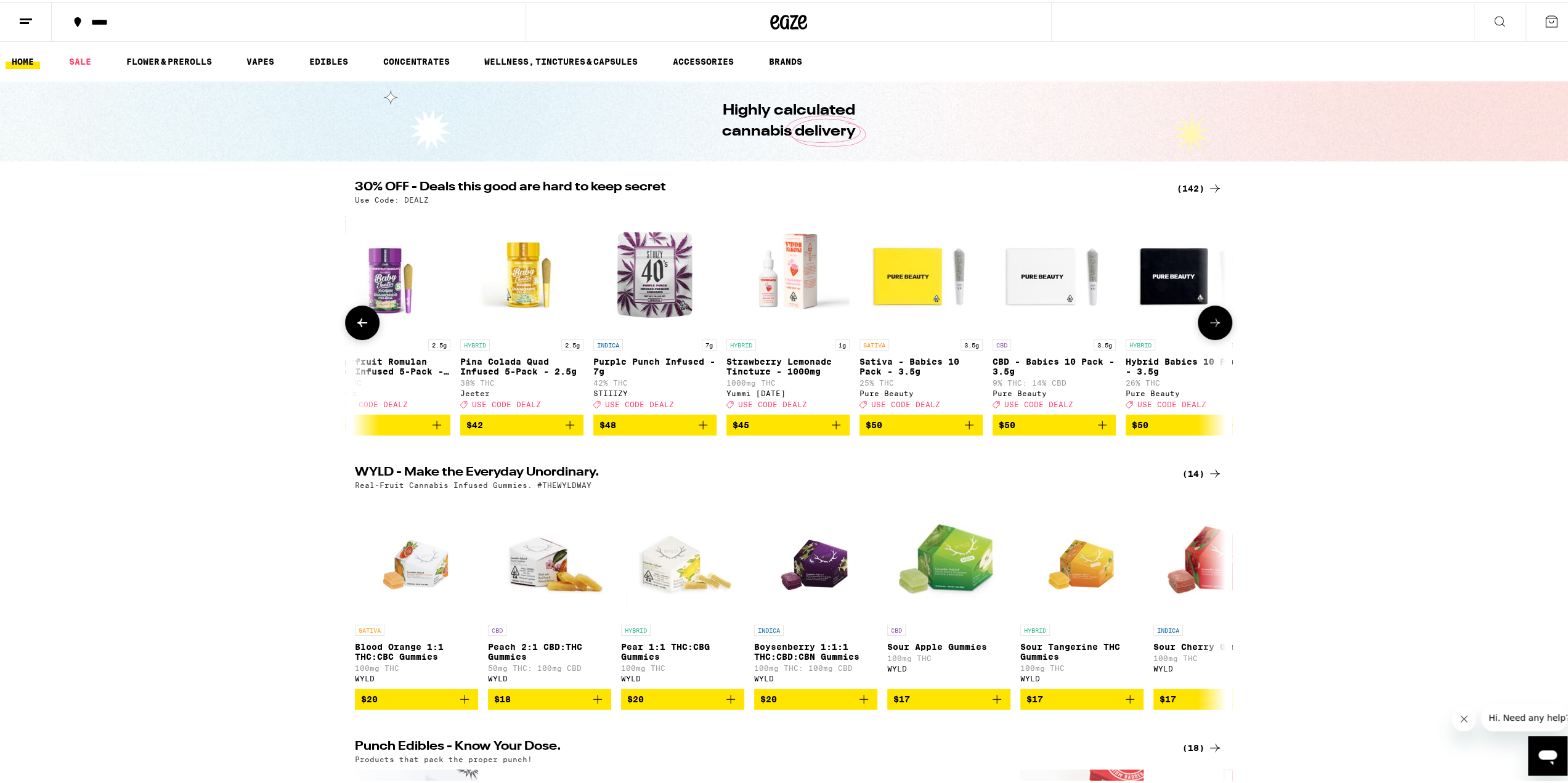
click at [1211, 327] on icon at bounding box center [1215, 320] width 15 height 15
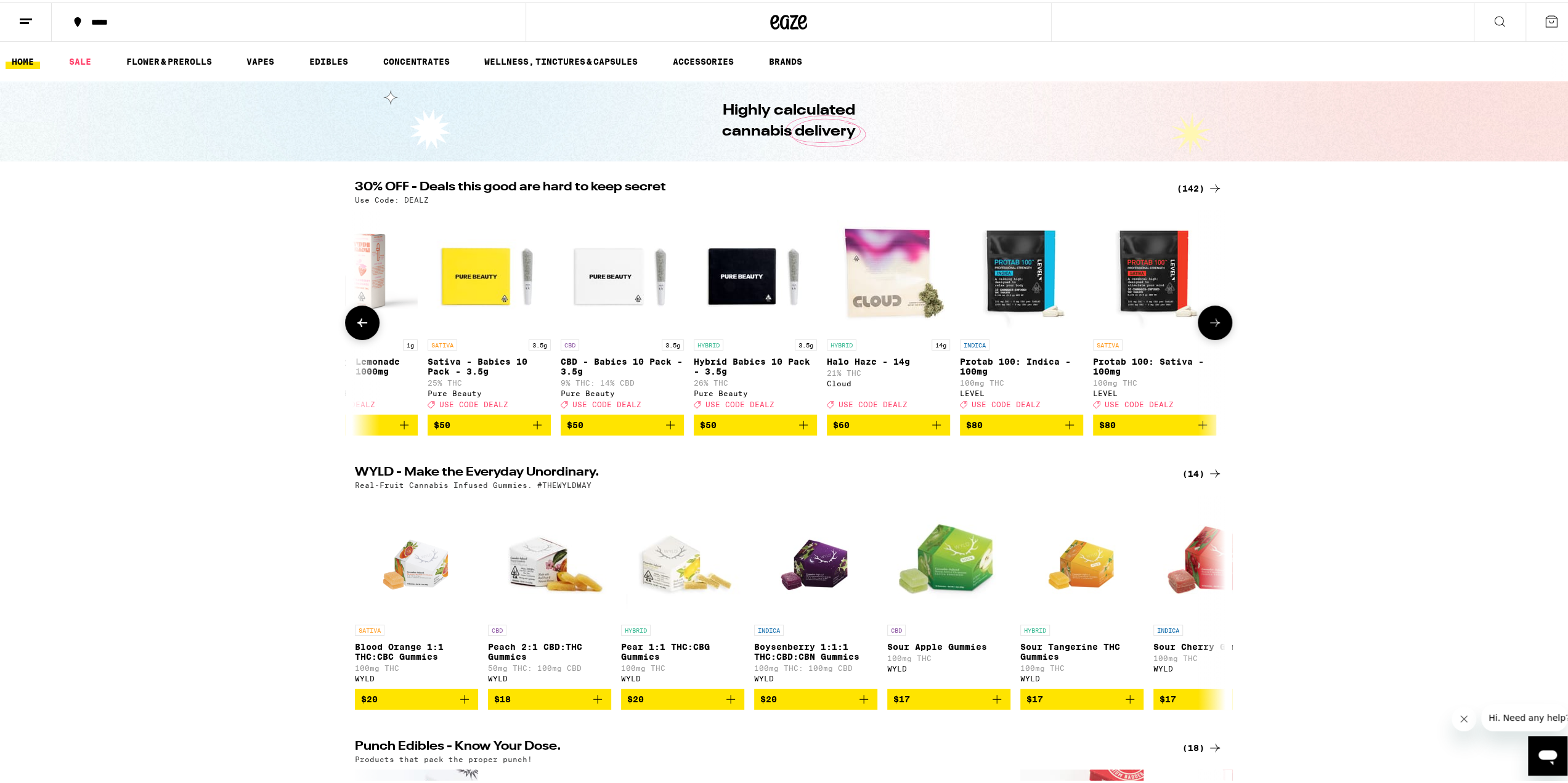
scroll to position [0, 18027]
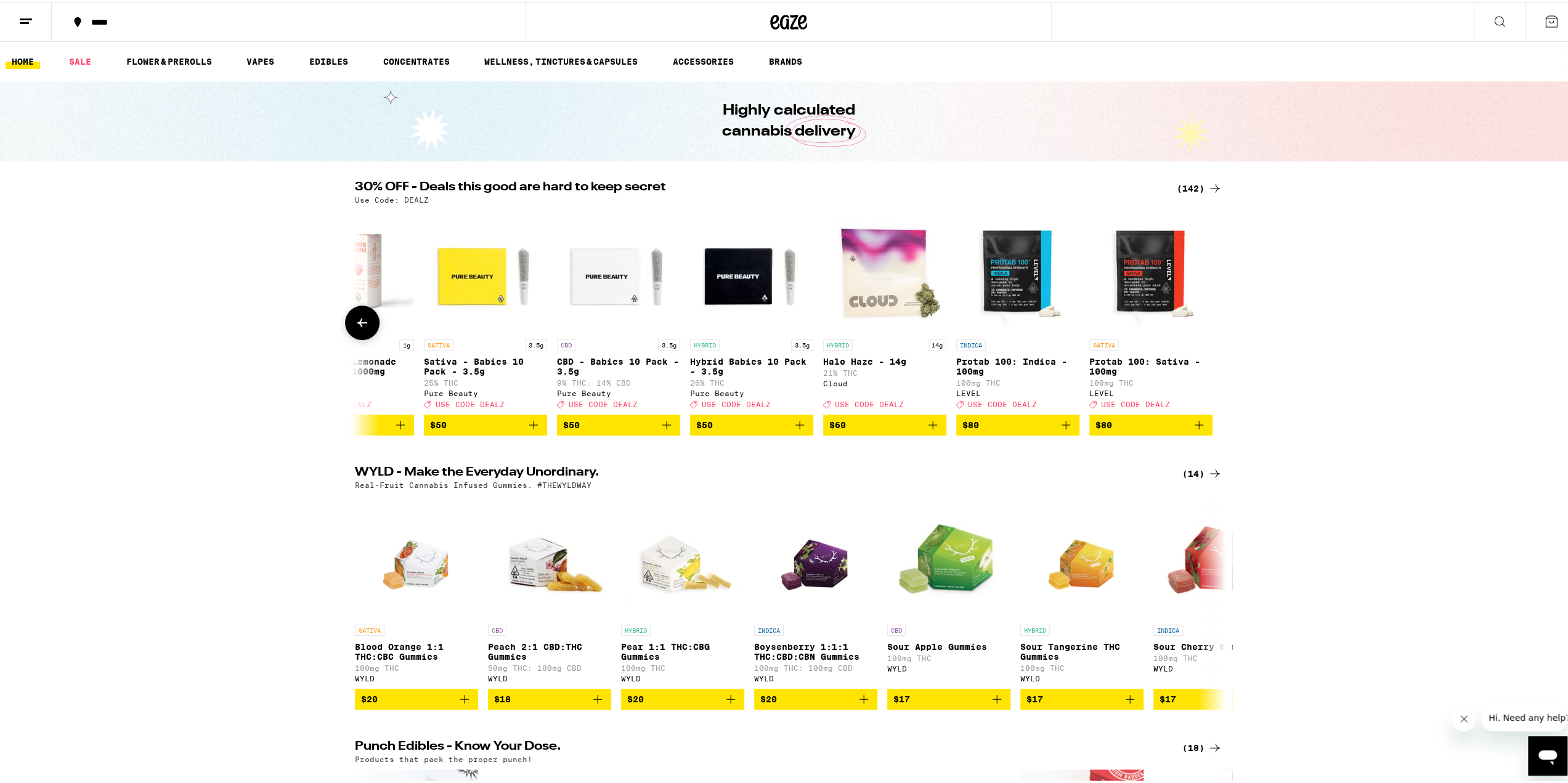
click at [1211, 327] on div at bounding box center [1215, 320] width 34 height 34
click at [1494, 21] on icon at bounding box center [1499, 19] width 10 height 10
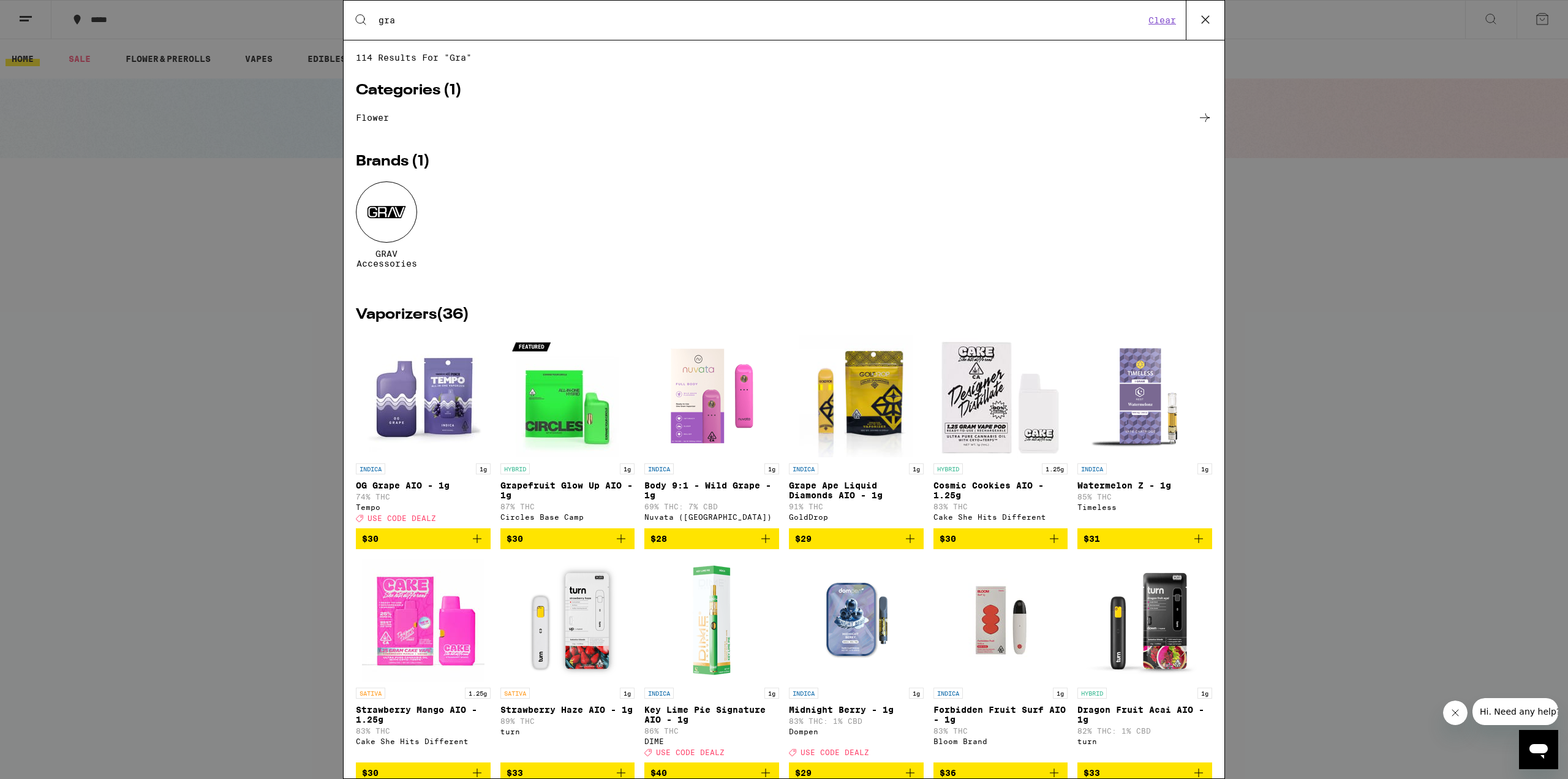
type input "gra"
click at [1201, 14] on icon at bounding box center [1206, 20] width 19 height 19
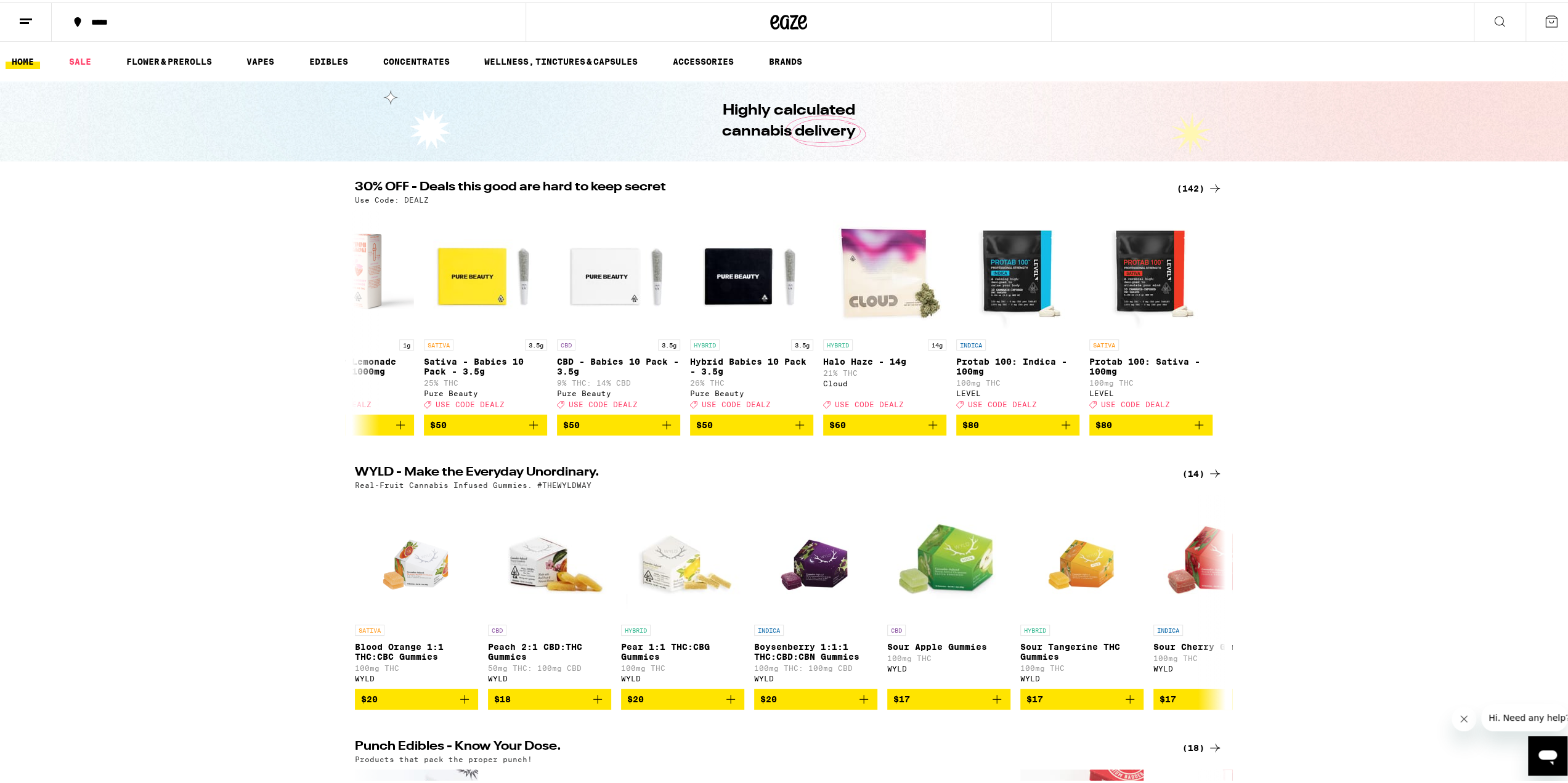
click at [1492, 15] on icon at bounding box center [1499, 19] width 15 height 15
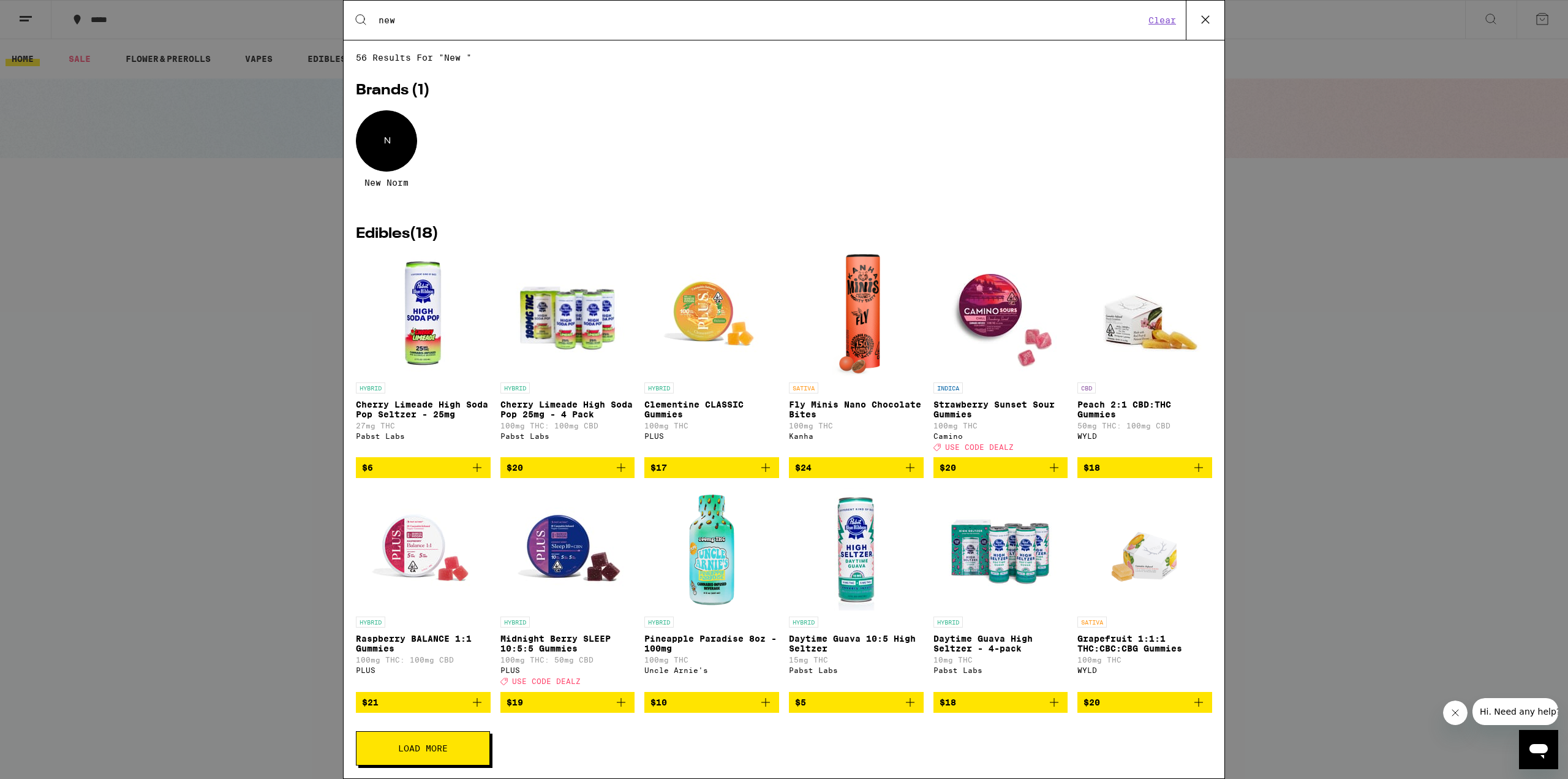
type input "new"
click at [397, 148] on div "N" at bounding box center [386, 140] width 61 height 61
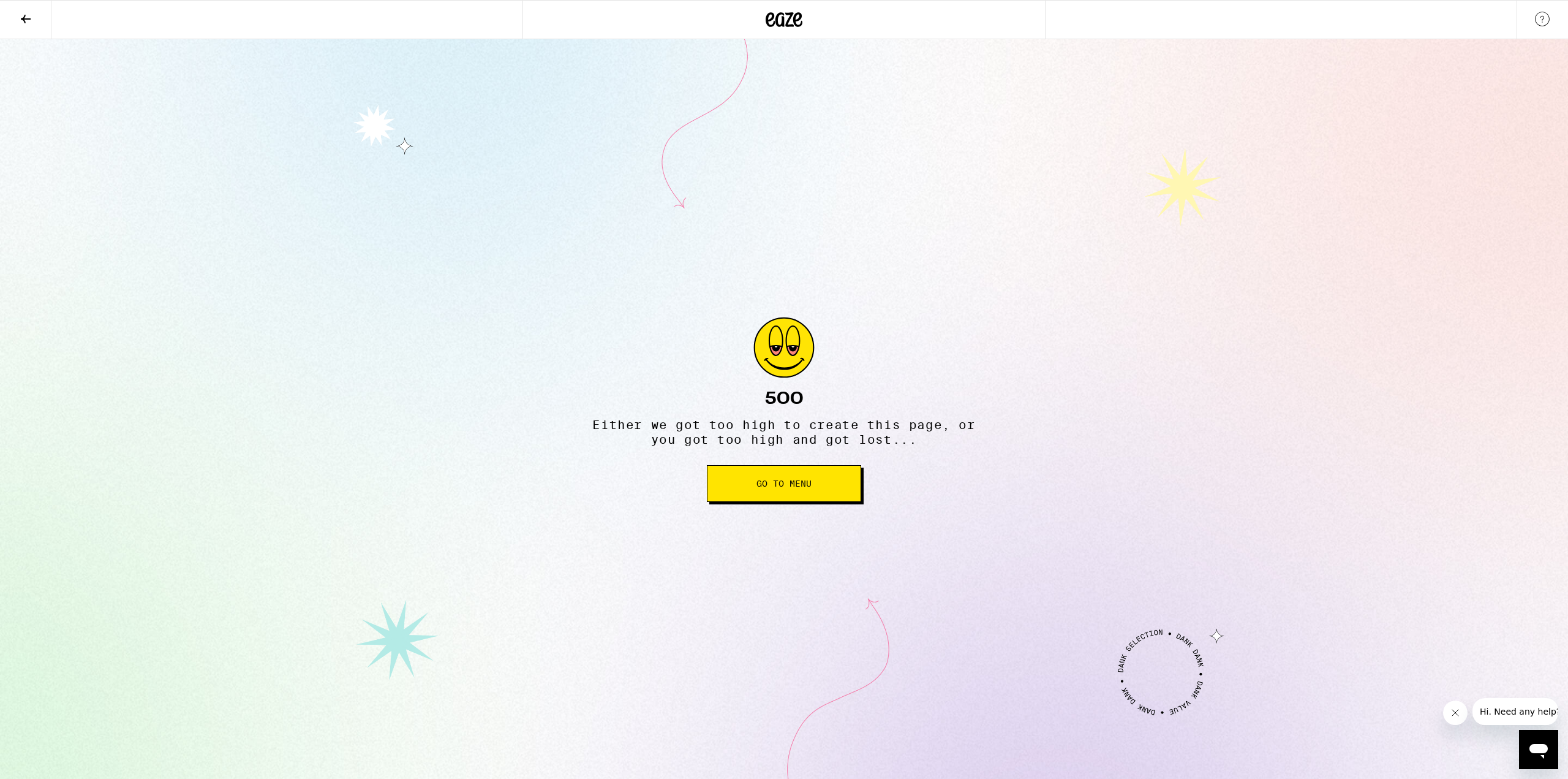
click at [823, 492] on button "Go to Menu" at bounding box center [784, 483] width 154 height 37
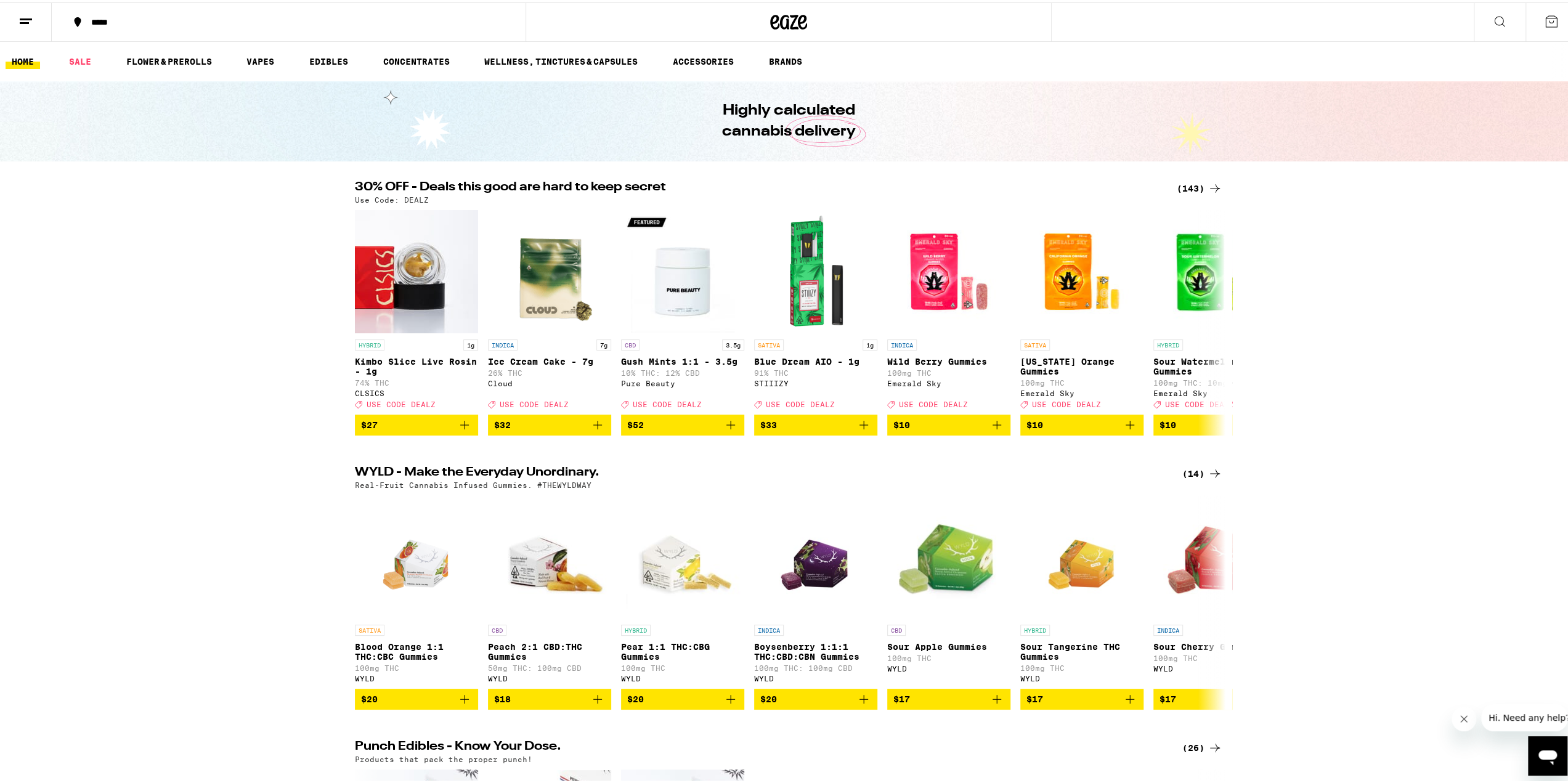
click at [1062, 19] on div "*****" at bounding box center [788, 20] width 1577 height 39
click at [1492, 19] on icon at bounding box center [1499, 19] width 15 height 15
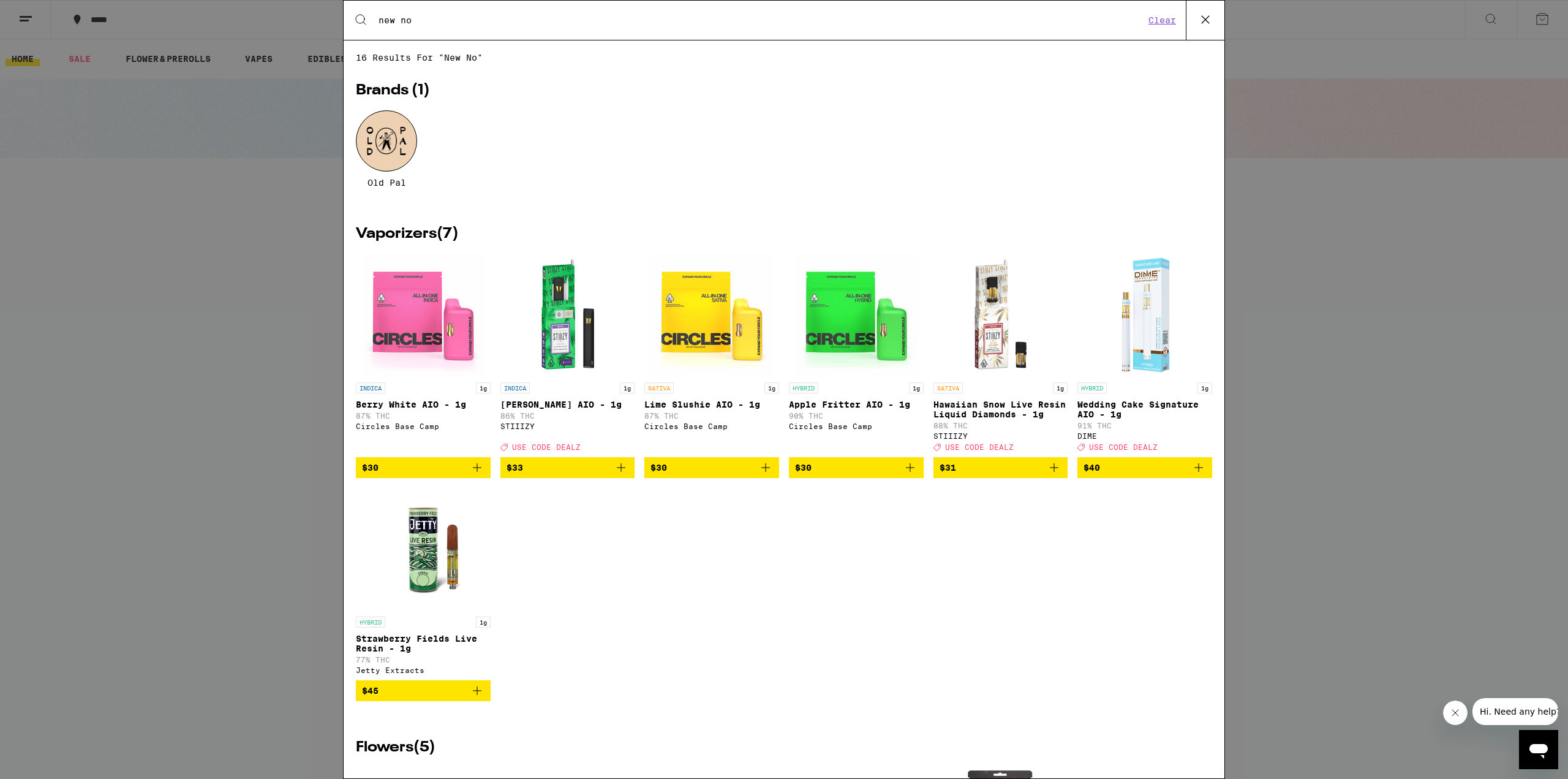
type input "new n"
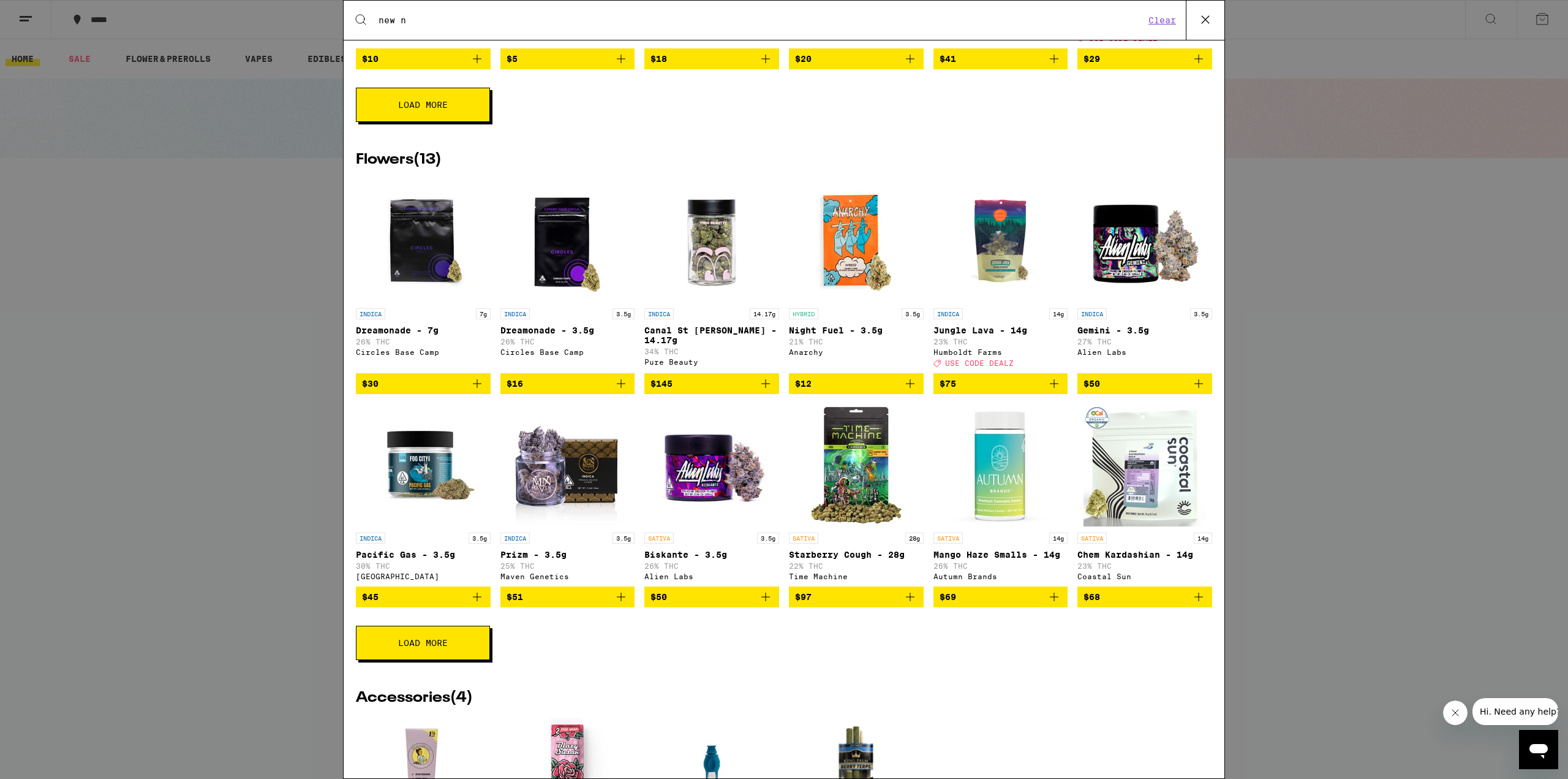
scroll to position [1348, 0]
